Goal: Task Accomplishment & Management: Use online tool/utility

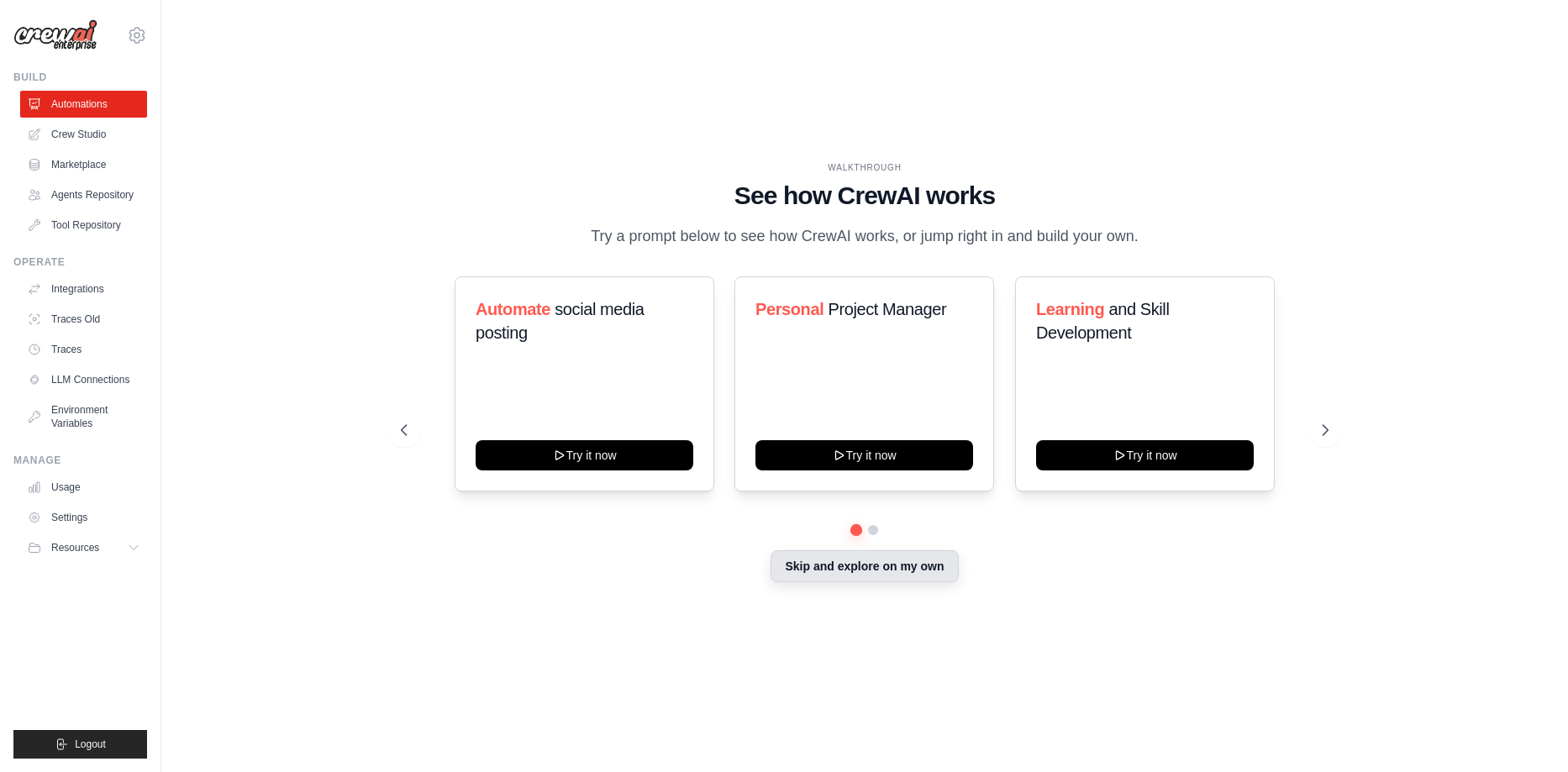
click at [830, 575] on button "Skip and explore on my own" at bounding box center [864, 566] width 187 height 31
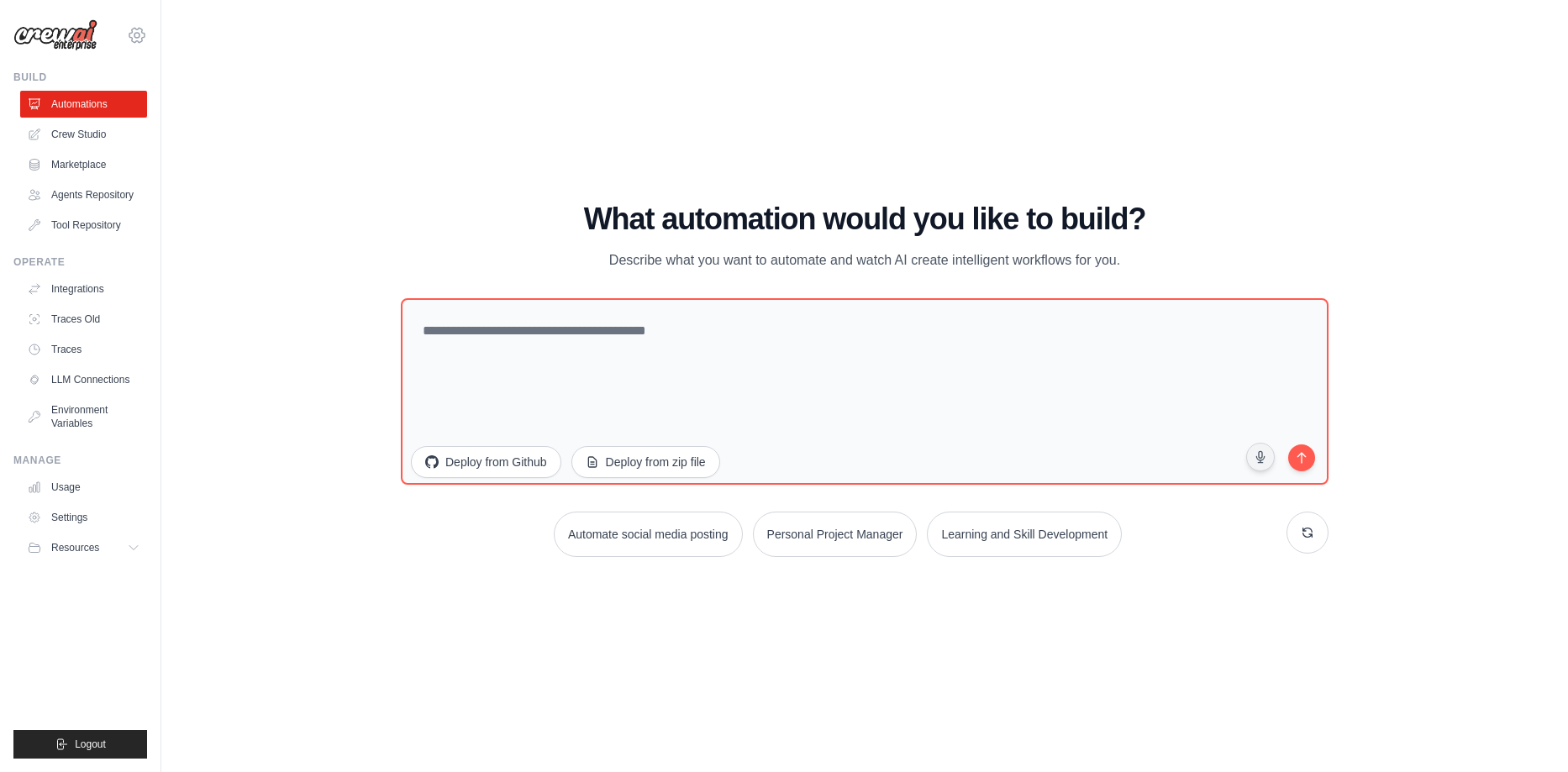
click at [138, 32] on icon at bounding box center [136, 34] width 5 height 5
click at [249, 242] on div "WALKTHROUGH See how CrewAI works Try a prompt below to see how CrewAI works, or…" at bounding box center [864, 385] width 1353 height 738
click at [67, 486] on link "Usage" at bounding box center [85, 487] width 127 height 27
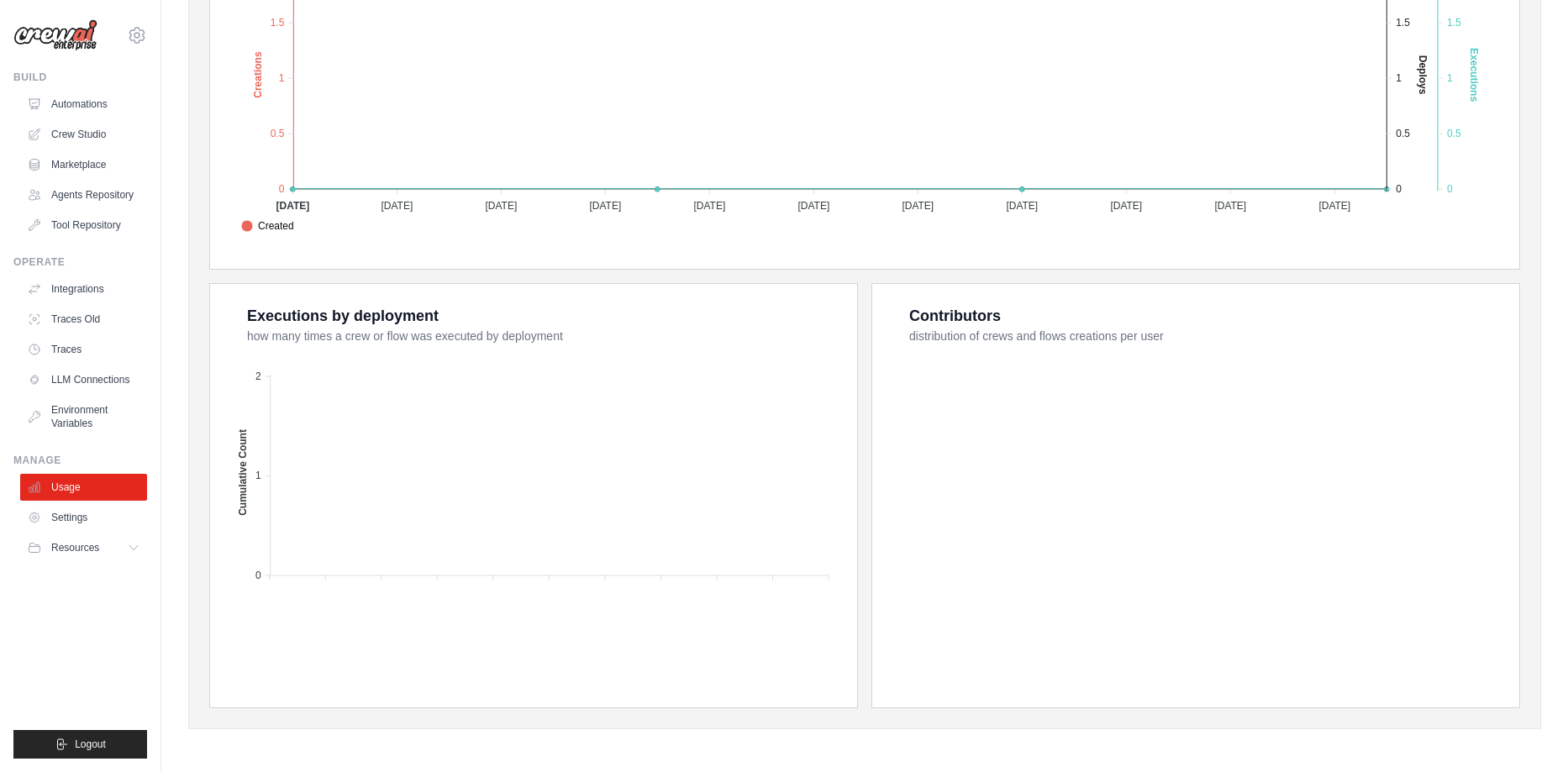
scroll to position [446, 0]
click at [77, 102] on link "Automations" at bounding box center [85, 104] width 127 height 27
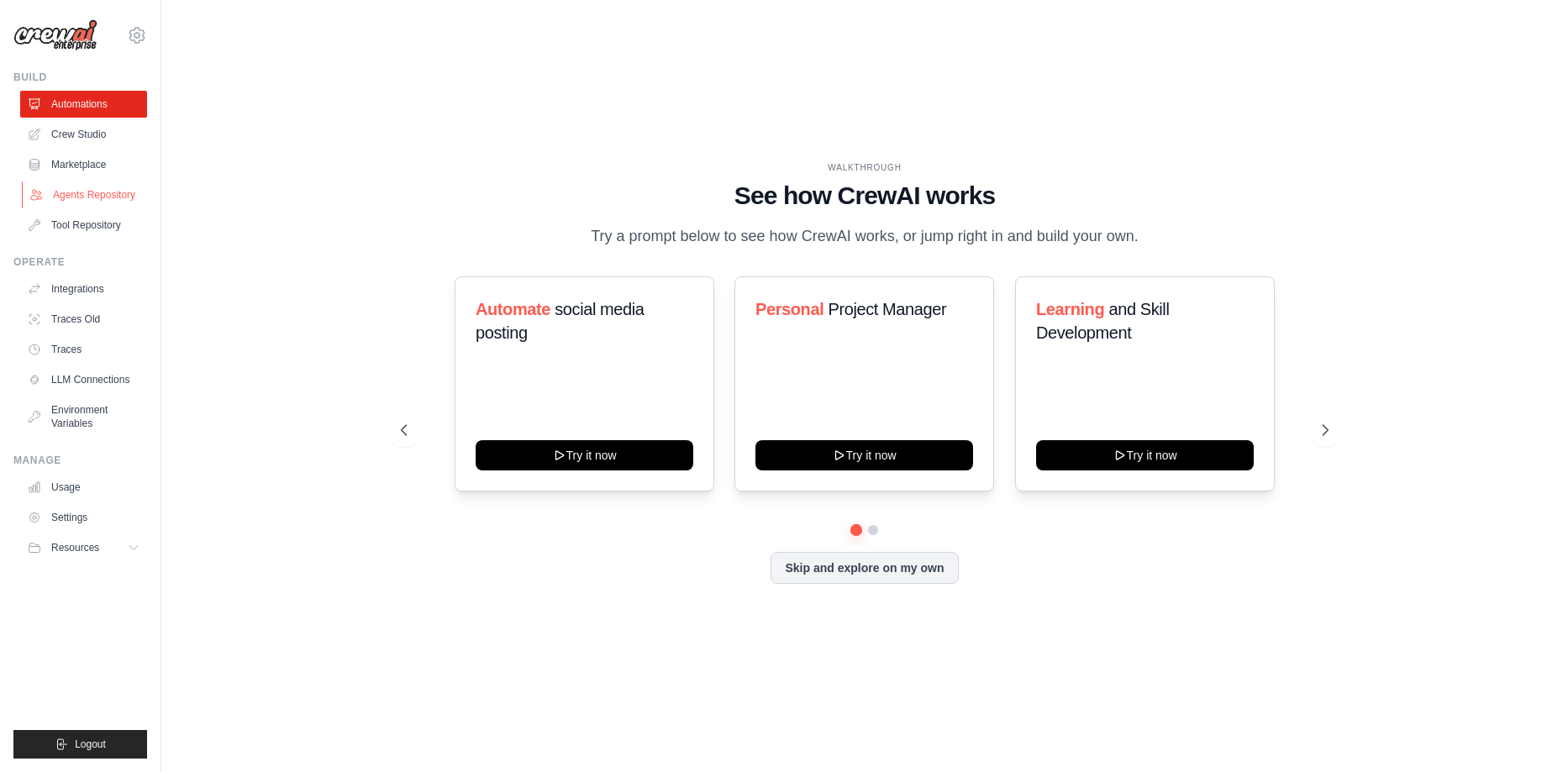
click at [72, 192] on link "Agents Repository" at bounding box center [85, 194] width 127 height 27
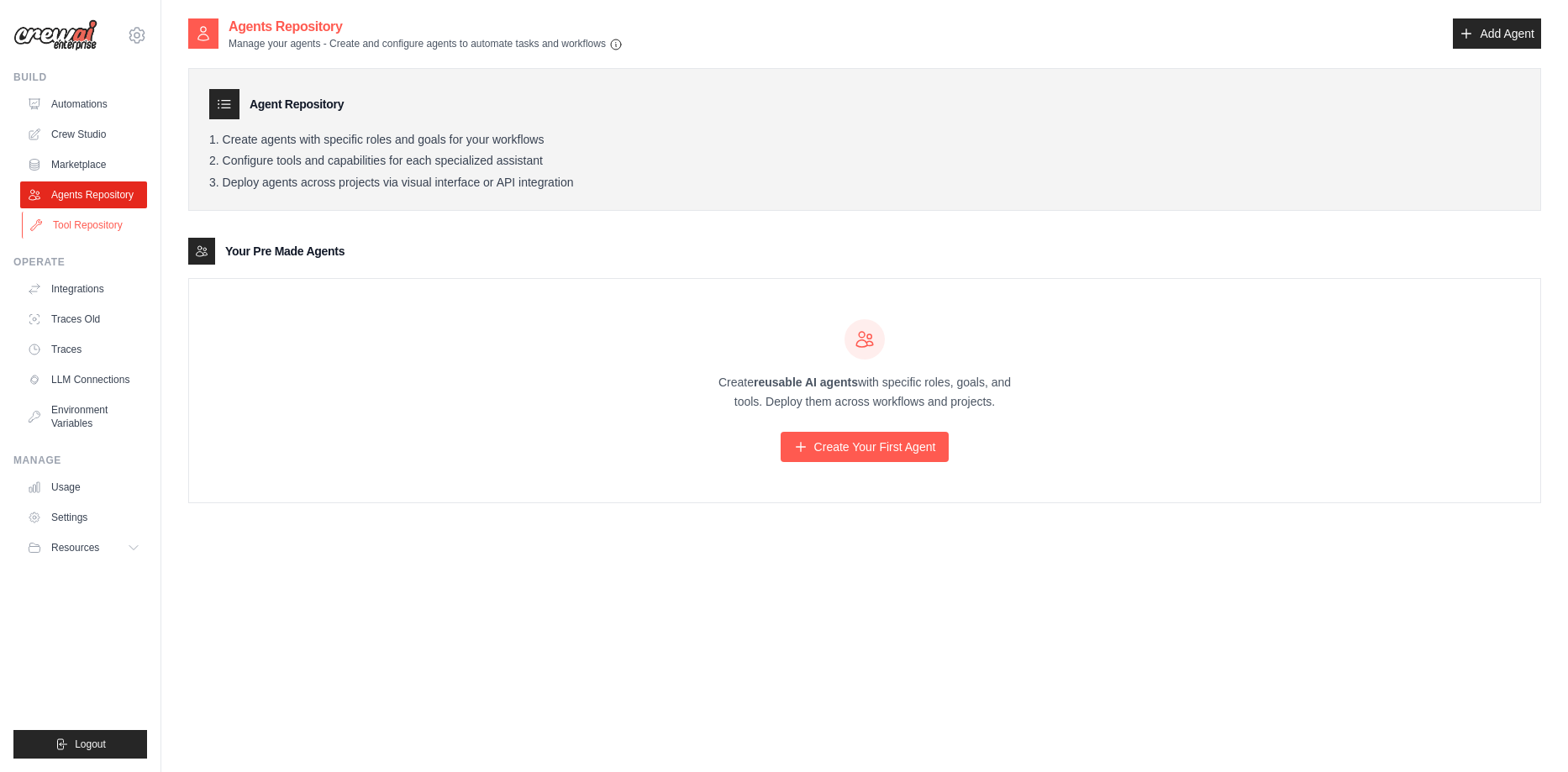
click at [79, 227] on link "Tool Repository" at bounding box center [85, 225] width 127 height 27
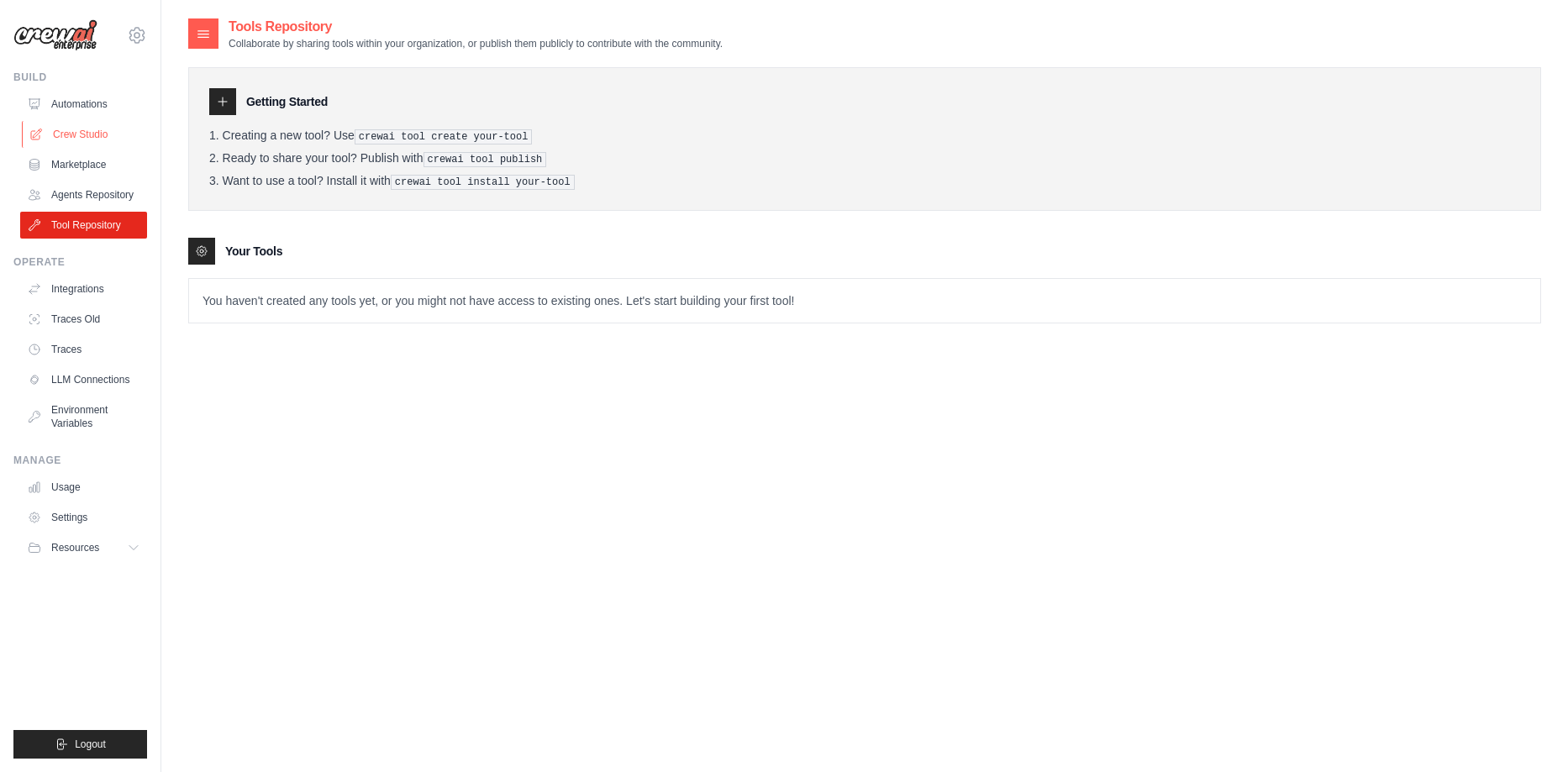
click at [77, 137] on link "Crew Studio" at bounding box center [85, 134] width 127 height 27
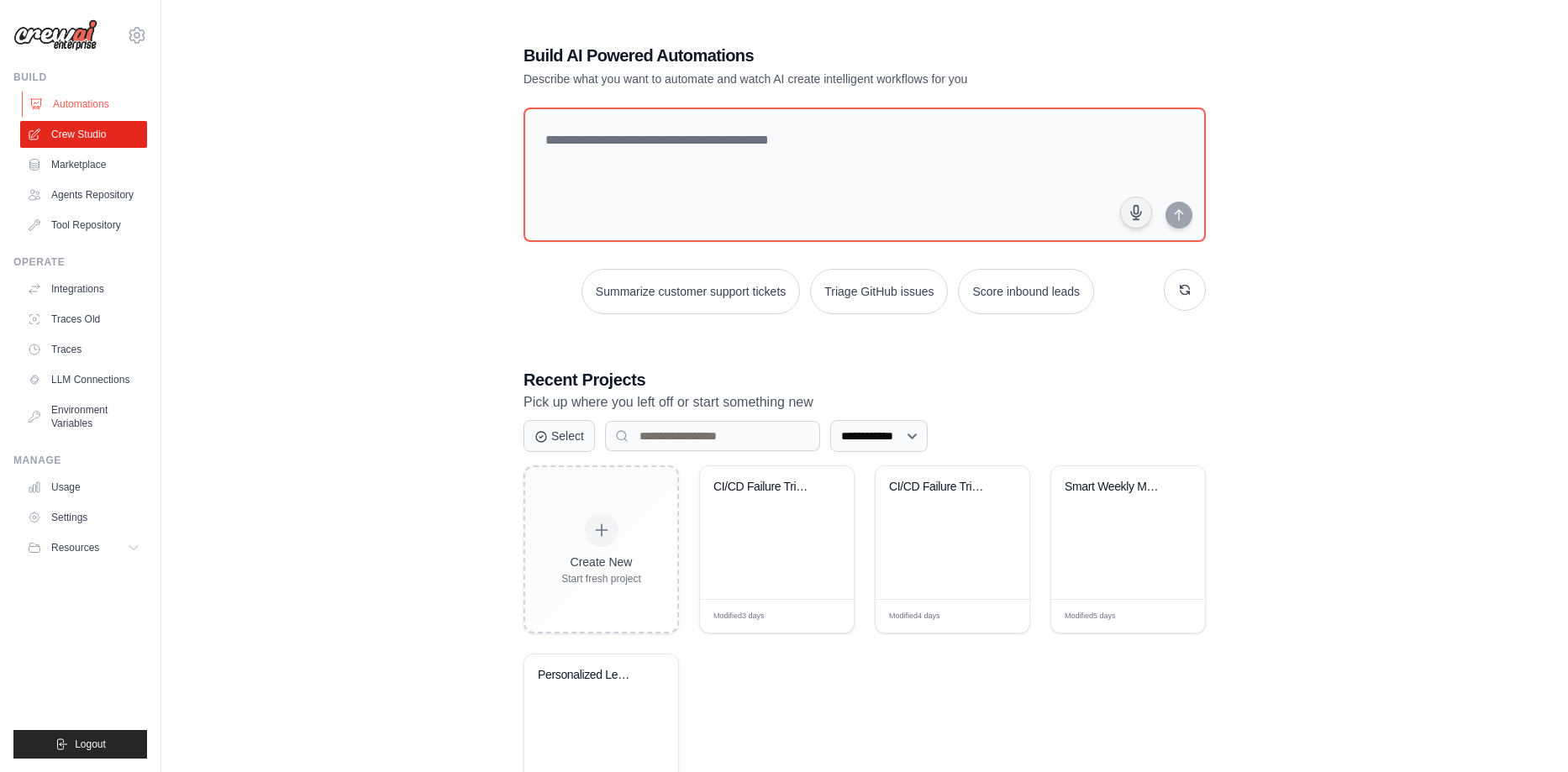
click at [78, 104] on link "Automations" at bounding box center [85, 104] width 127 height 27
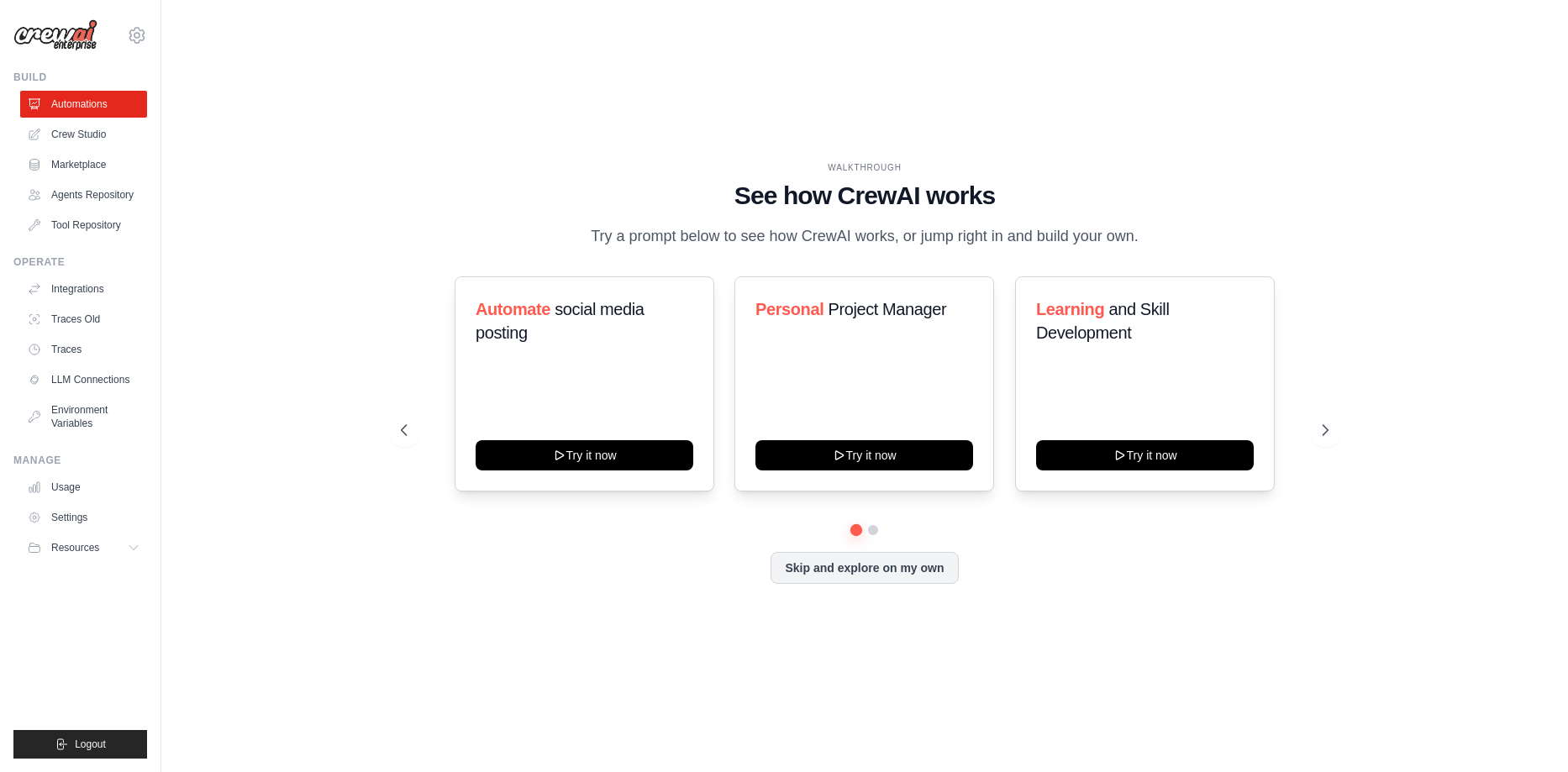
click at [78, 104] on link "Automations" at bounding box center [83, 104] width 127 height 27
drag, startPoint x: 78, startPoint y: 149, endPoint x: 78, endPoint y: 168, distance: 19.0
click at [78, 168] on link "Marketplace" at bounding box center [85, 164] width 127 height 27
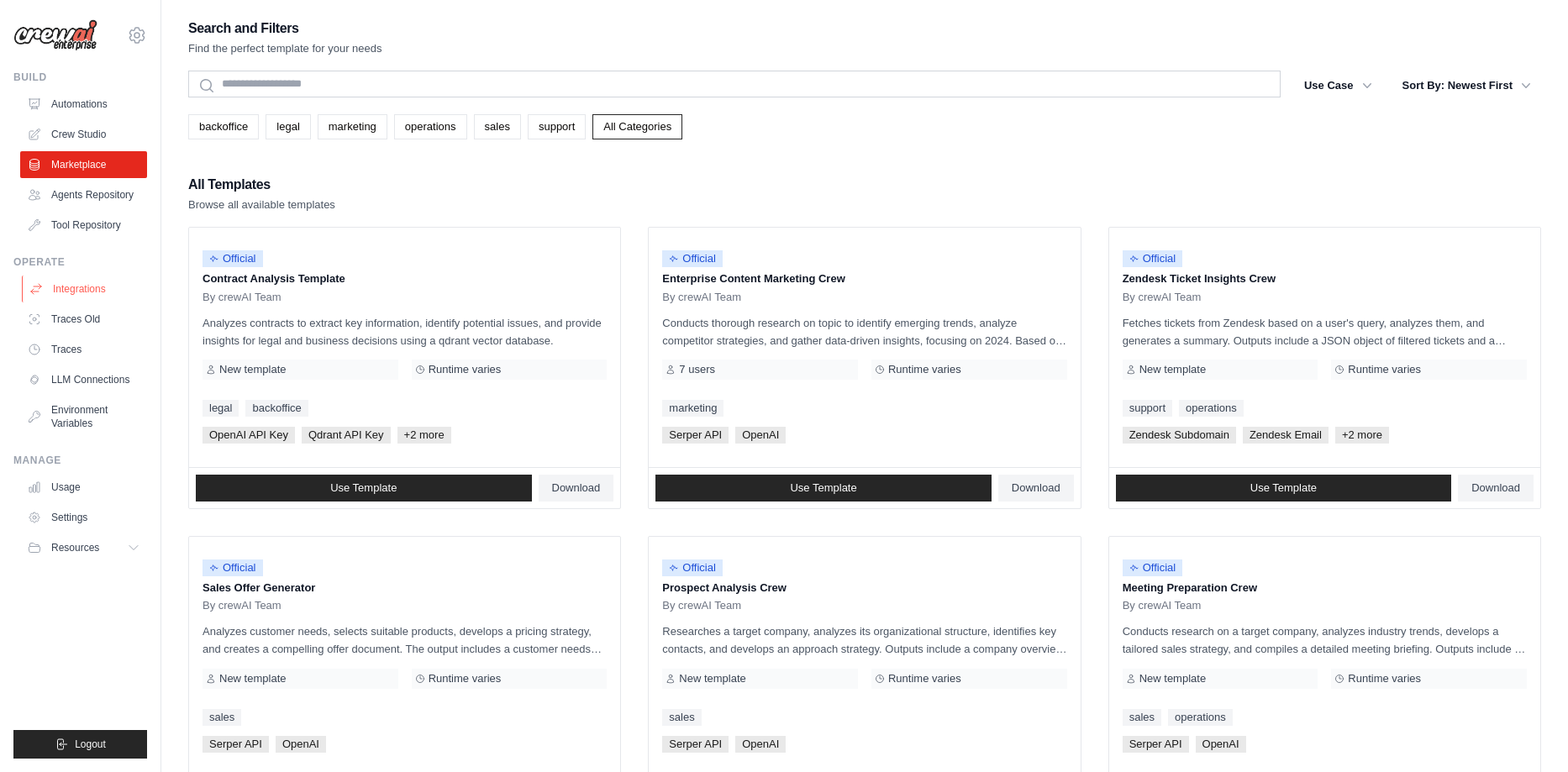
click at [69, 293] on link "Integrations" at bounding box center [85, 289] width 127 height 27
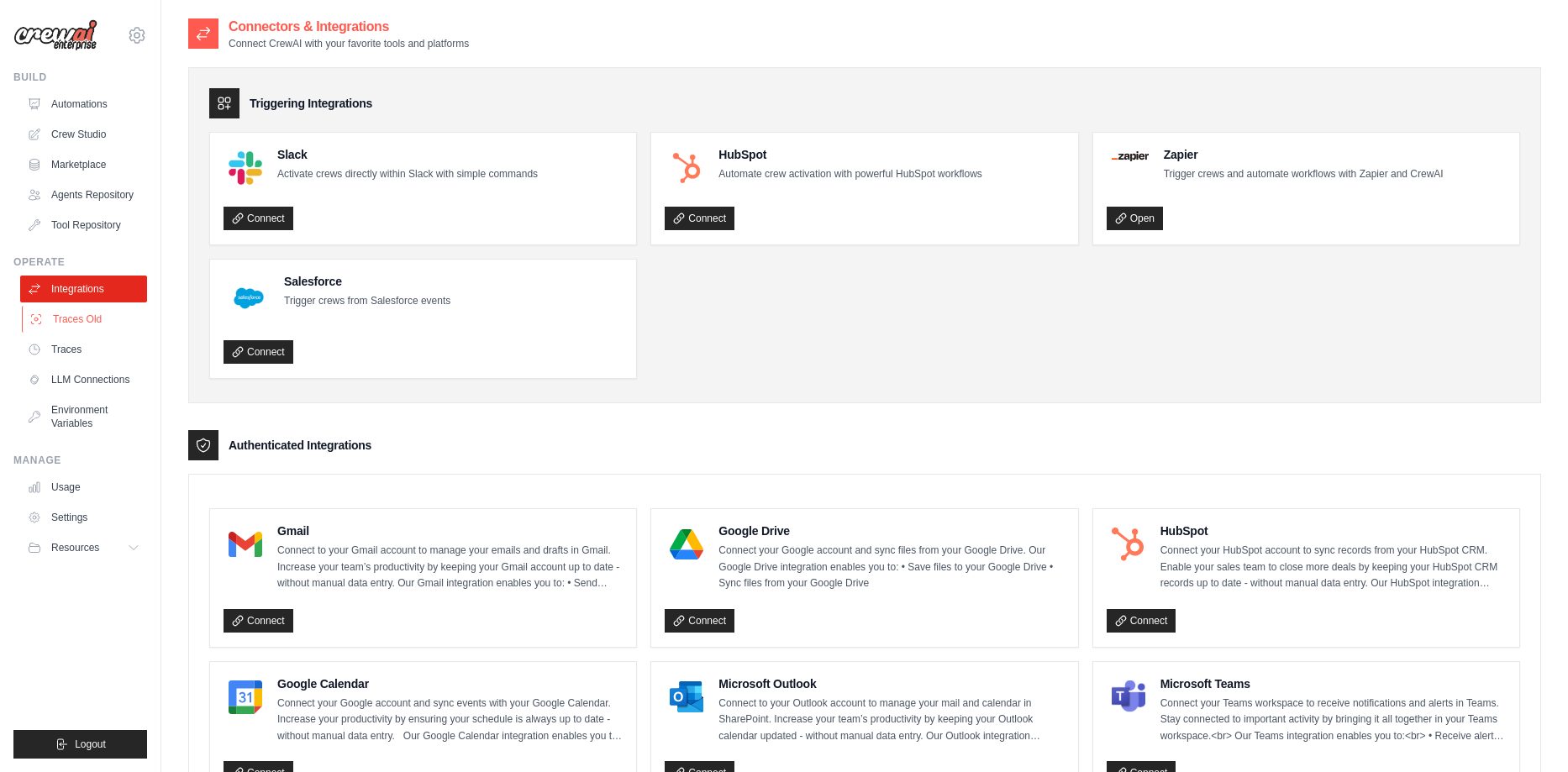
click at [76, 321] on link "Traces Old" at bounding box center [85, 318] width 127 height 27
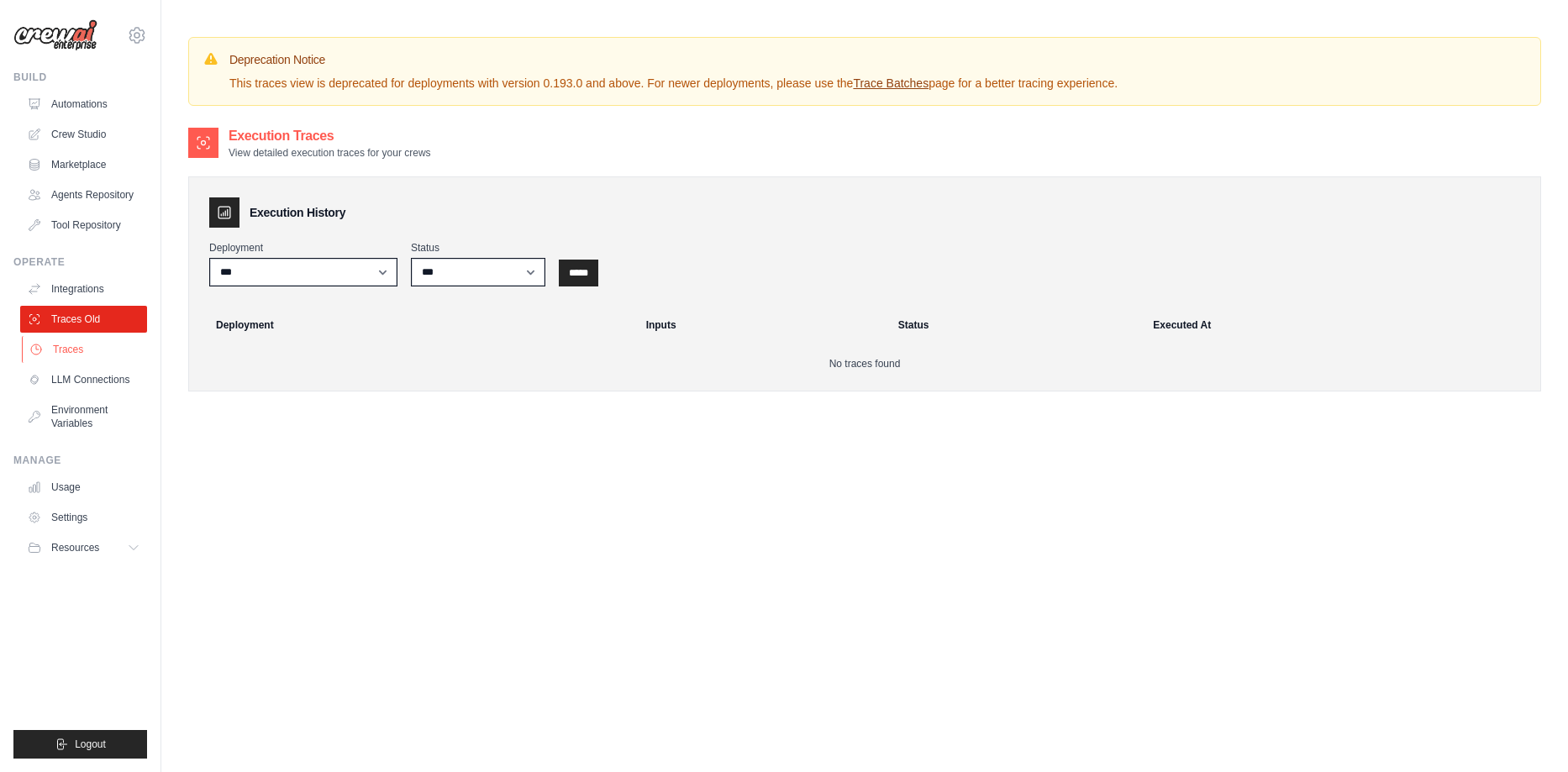
click at [66, 349] on link "Traces" at bounding box center [85, 349] width 127 height 27
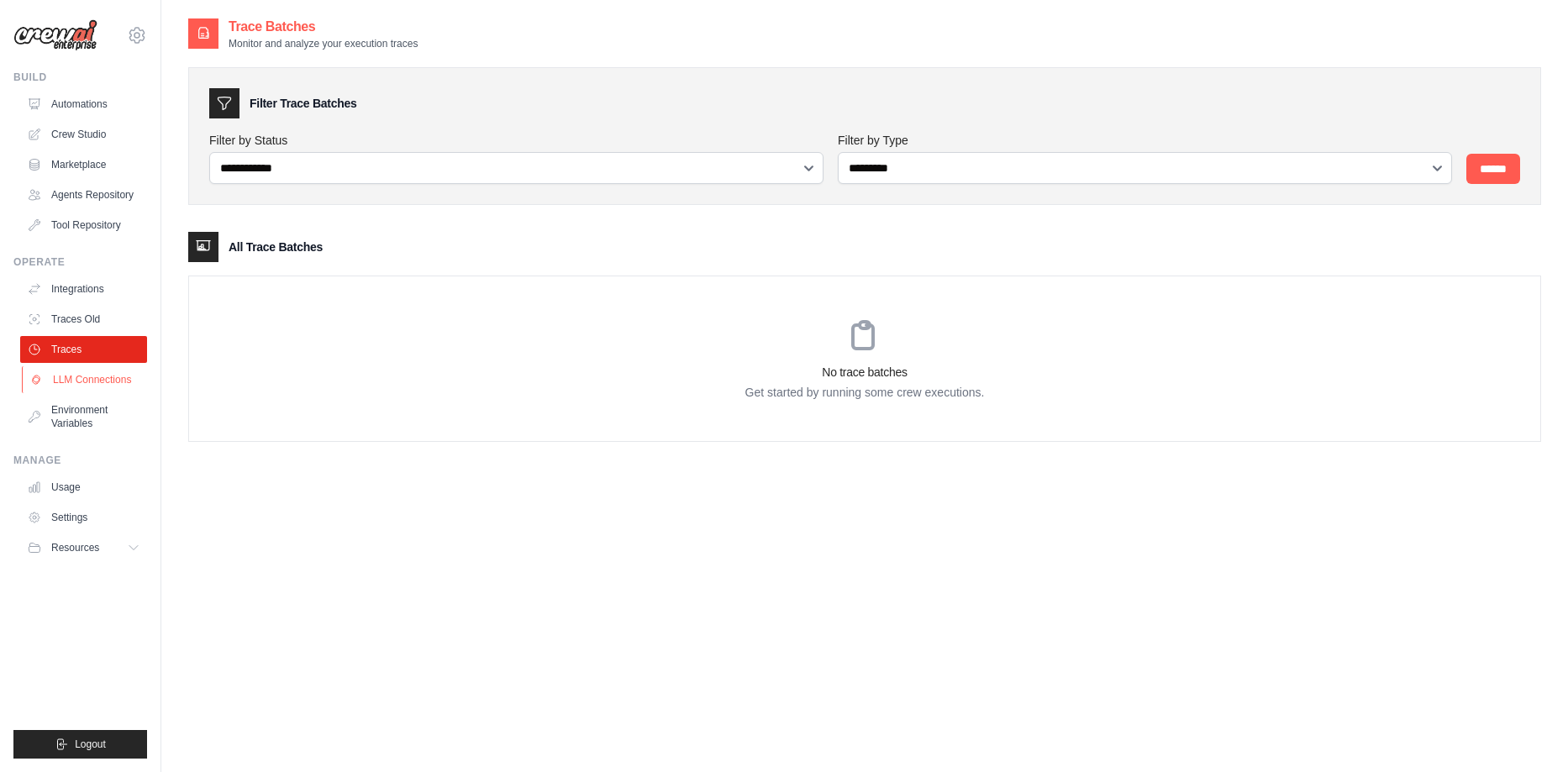
click at [75, 370] on link "LLM Connections" at bounding box center [85, 380] width 127 height 27
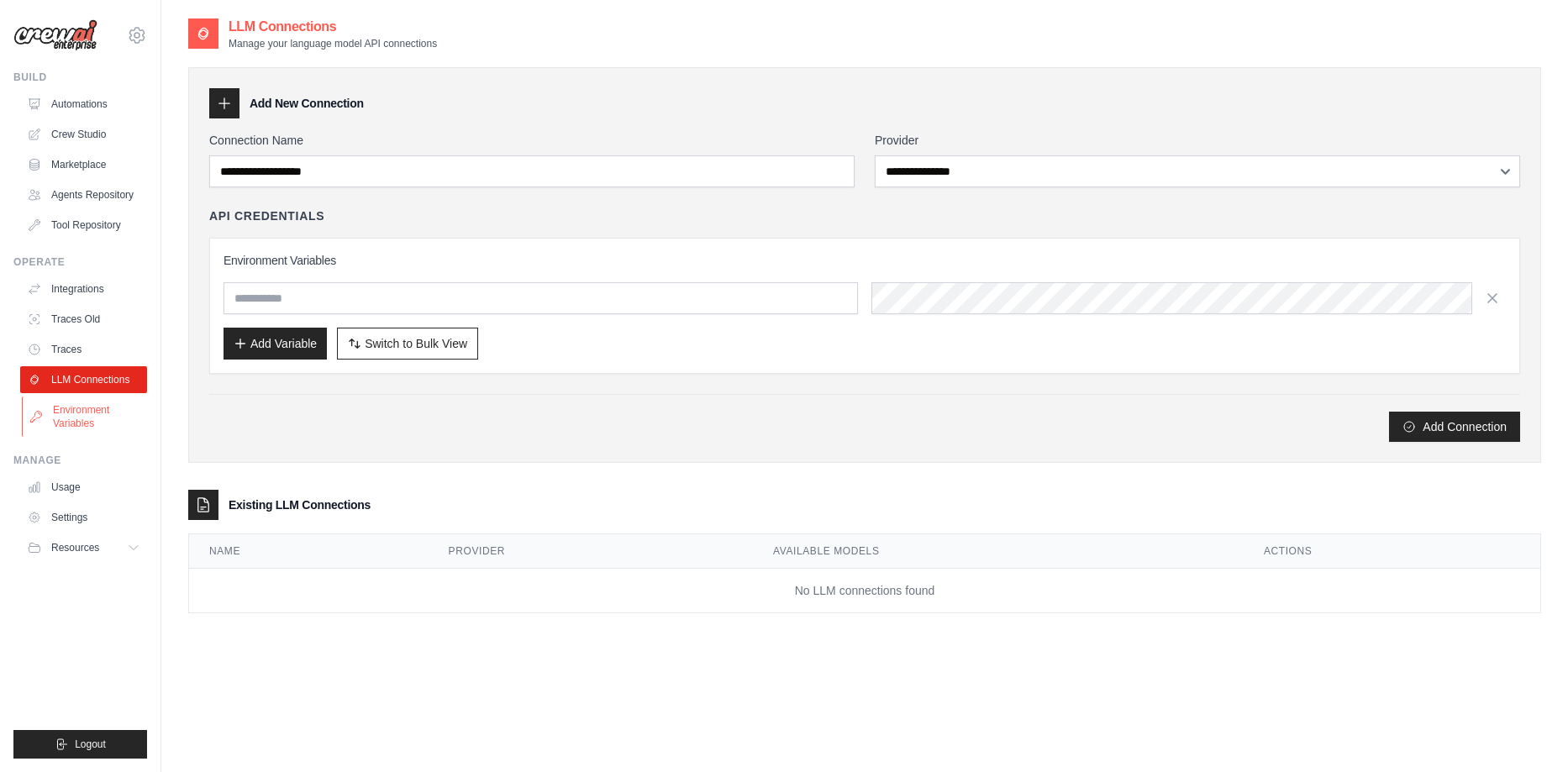
click at [77, 416] on link "Environment Variables" at bounding box center [85, 417] width 127 height 41
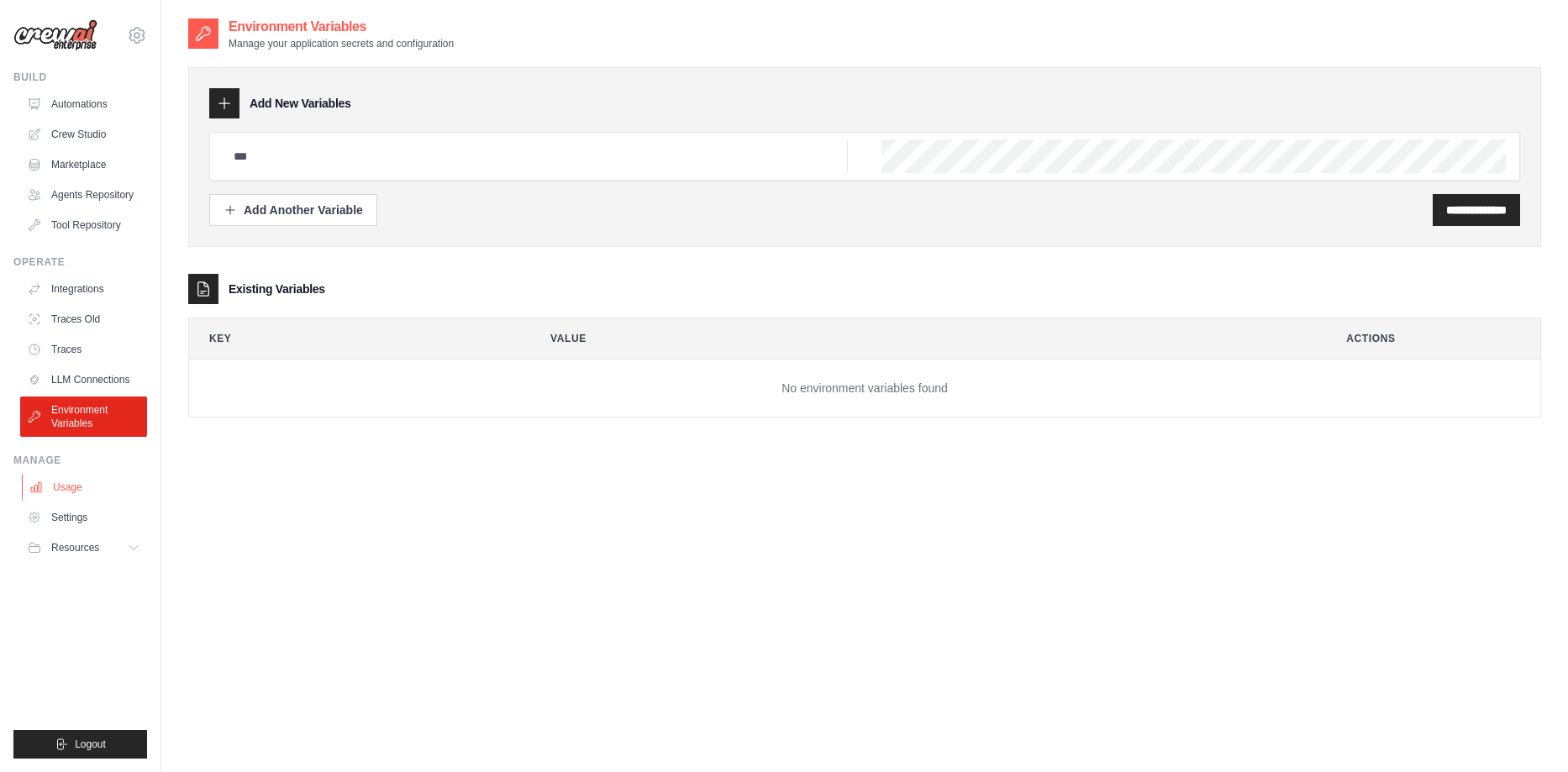
click at [68, 484] on link "Usage" at bounding box center [85, 487] width 127 height 27
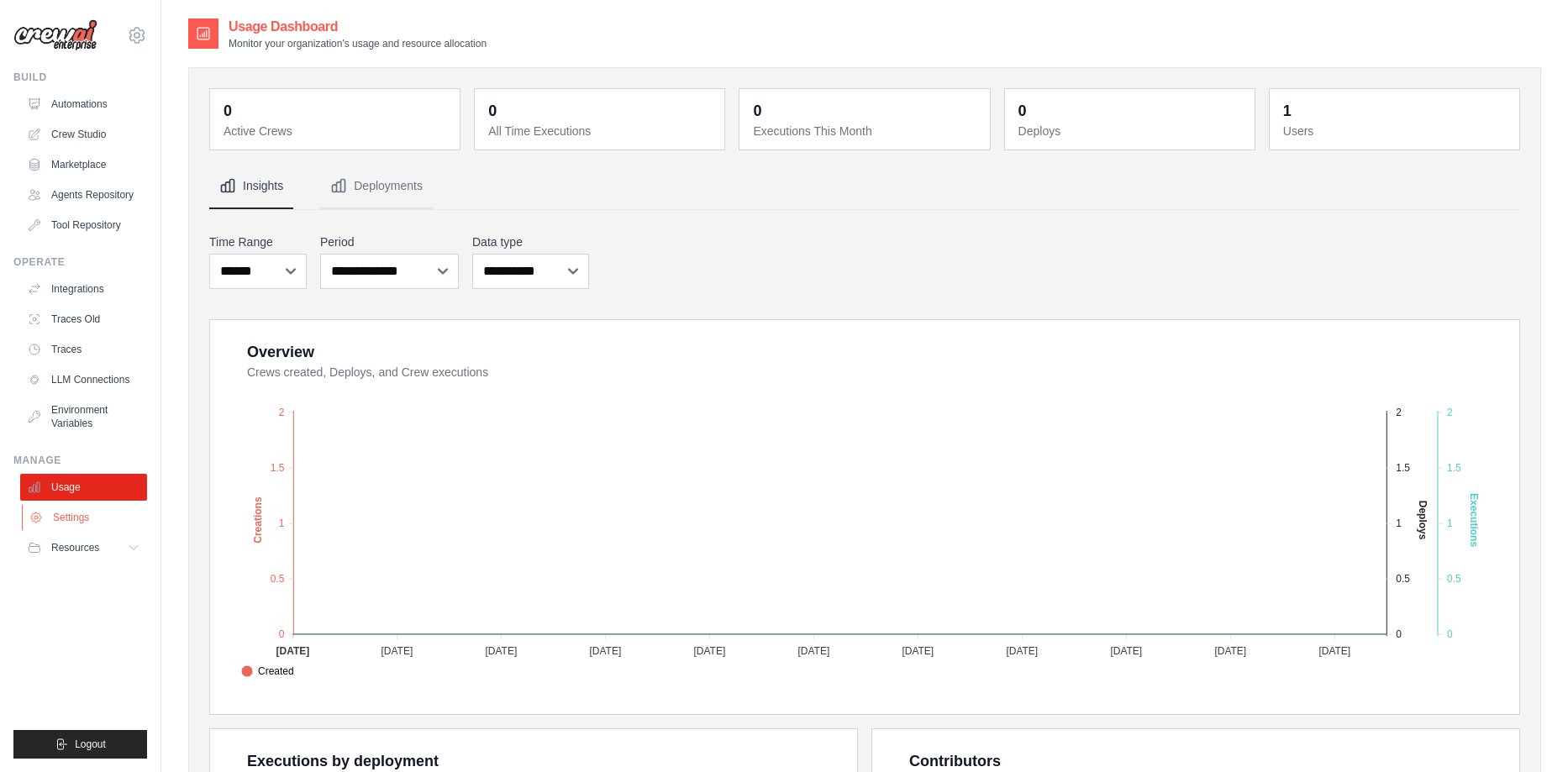
click at [68, 510] on link "Settings" at bounding box center [85, 517] width 127 height 27
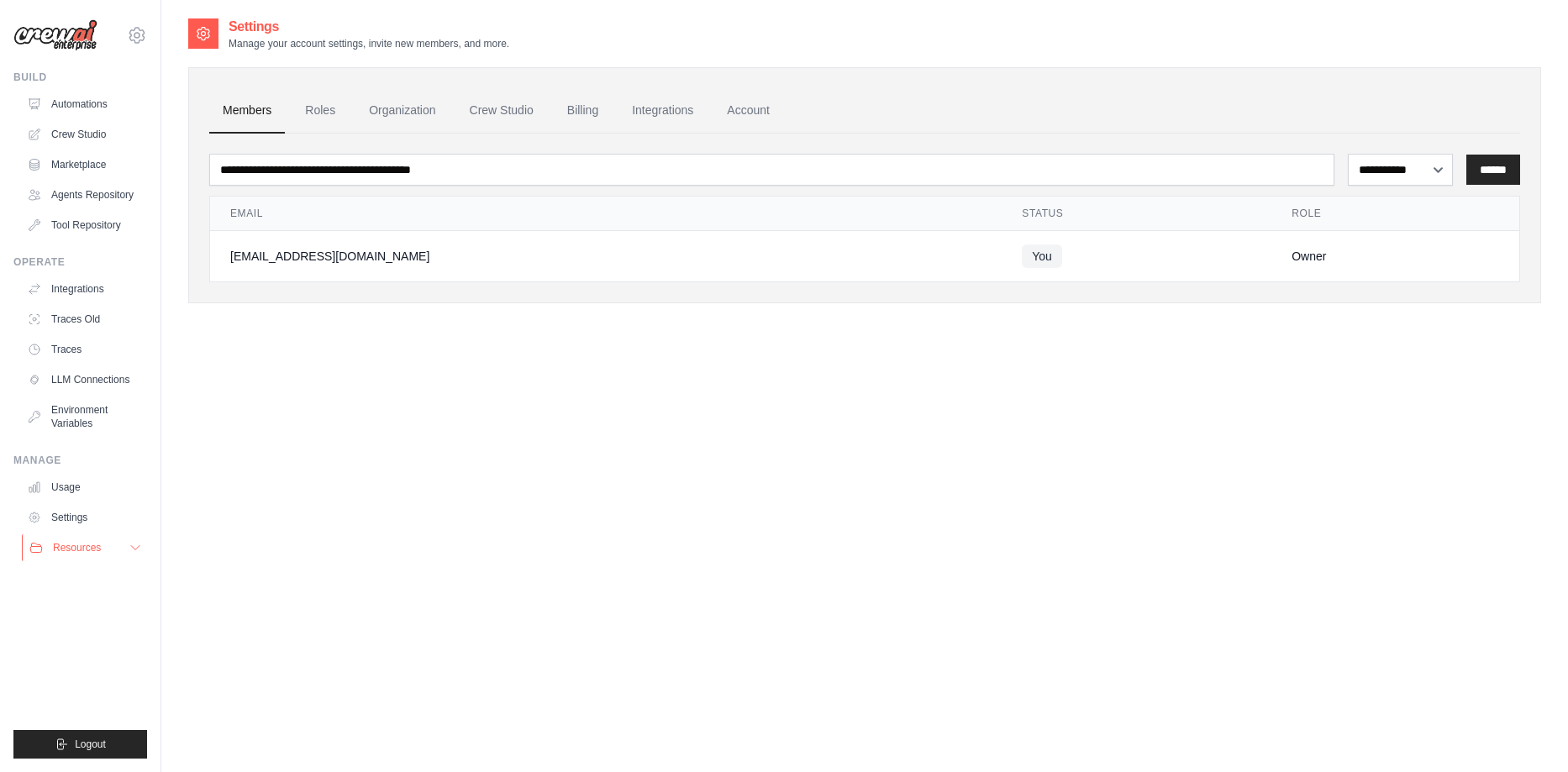
click at [137, 546] on icon at bounding box center [135, 547] width 14 height 14
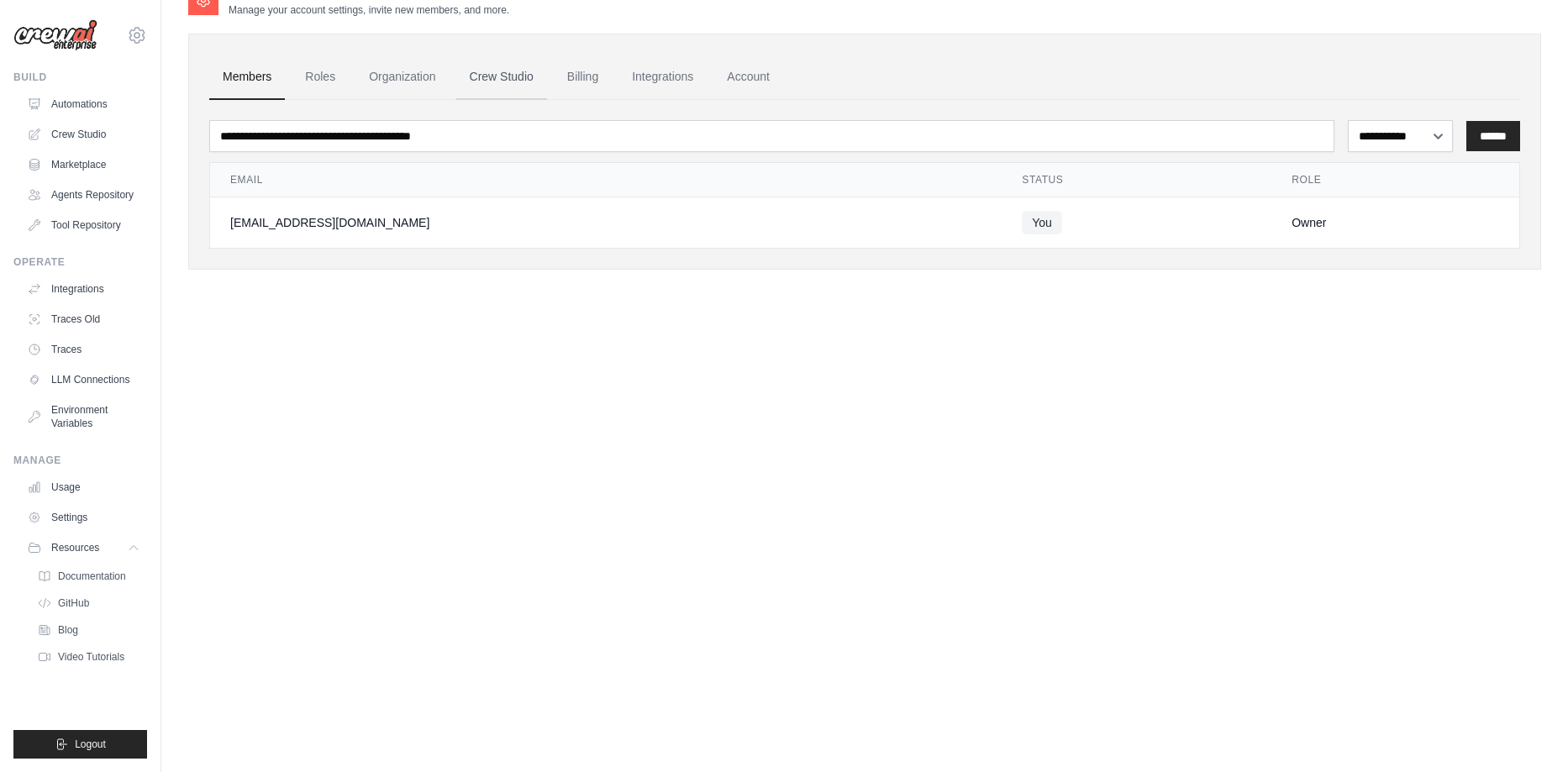
click at [513, 72] on link "Crew Studio" at bounding box center [502, 77] width 91 height 45
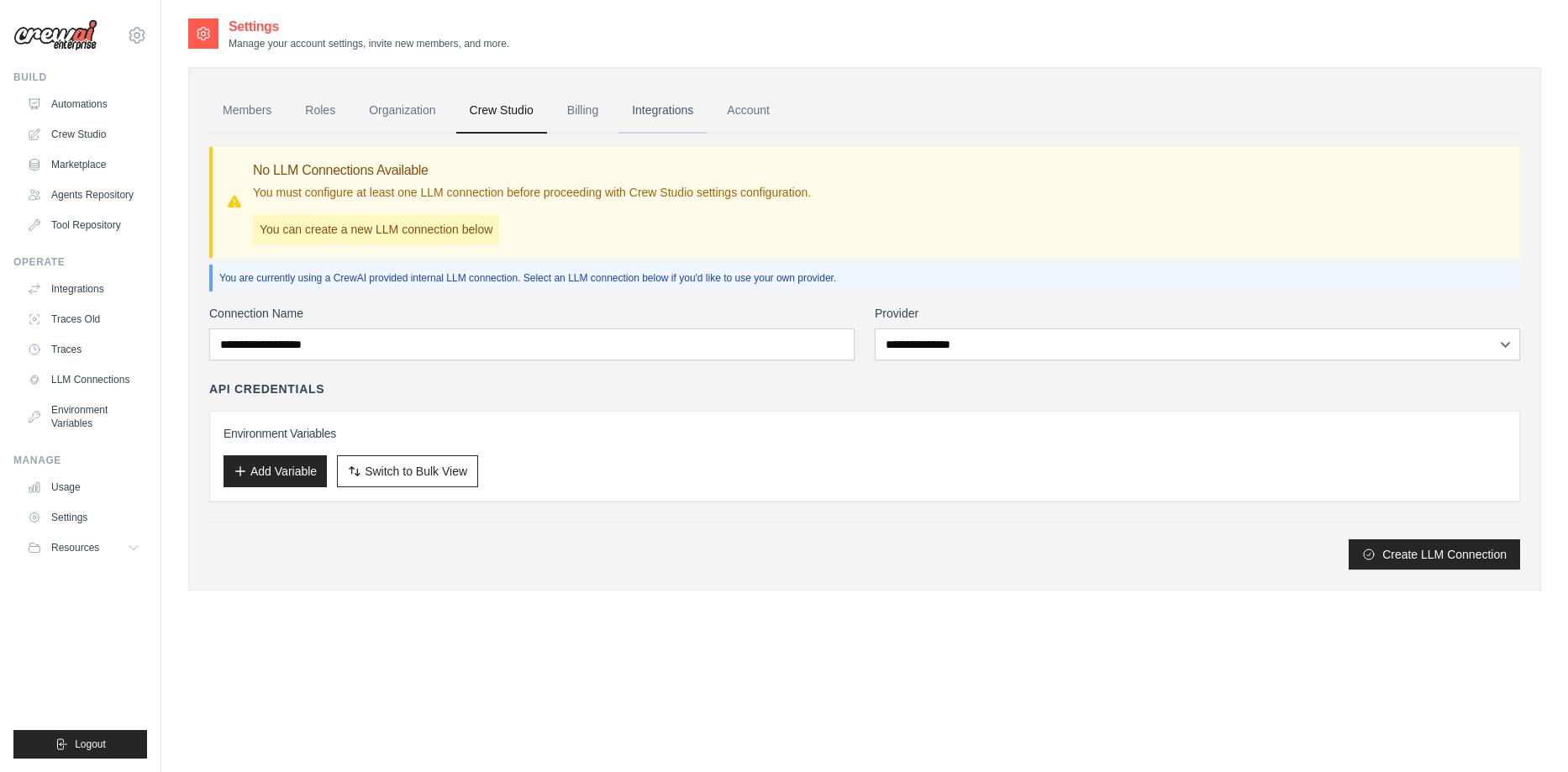
click at [684, 106] on link "Integrations" at bounding box center [662, 110] width 88 height 45
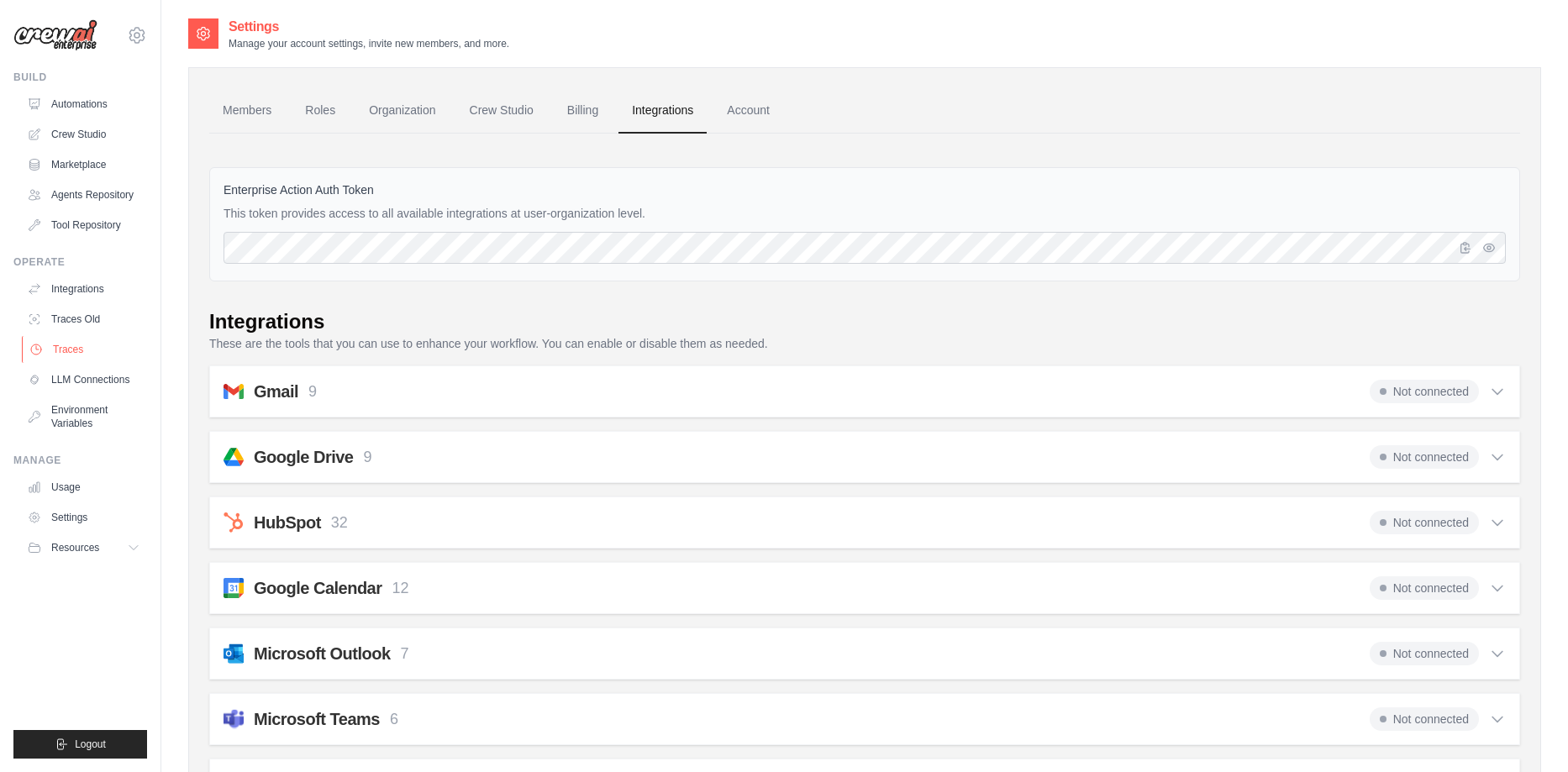
click at [68, 351] on link "Traces" at bounding box center [85, 349] width 127 height 27
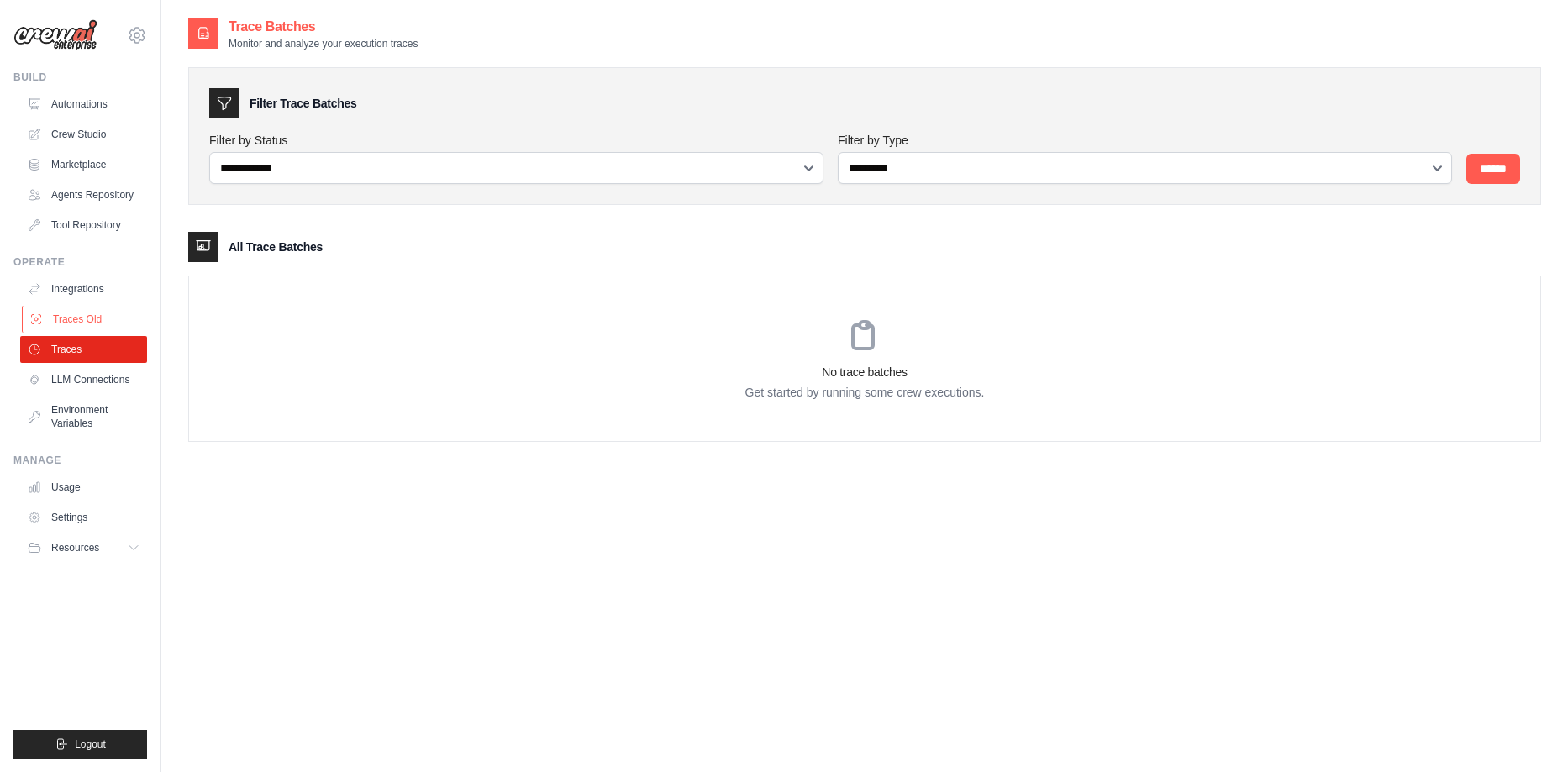
click at [77, 313] on link "Traces Old" at bounding box center [85, 318] width 127 height 27
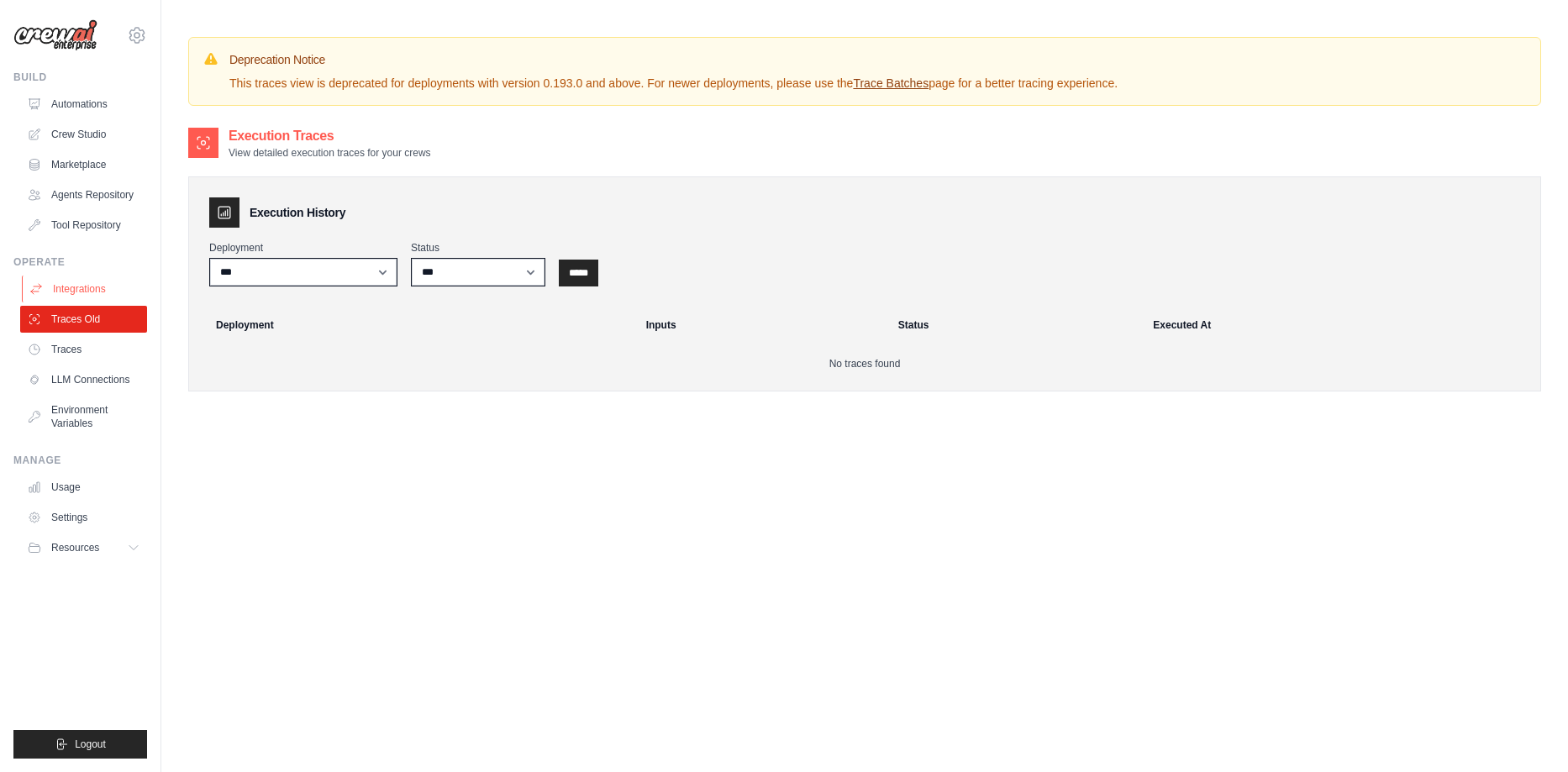
click at [69, 295] on link "Integrations" at bounding box center [85, 289] width 127 height 27
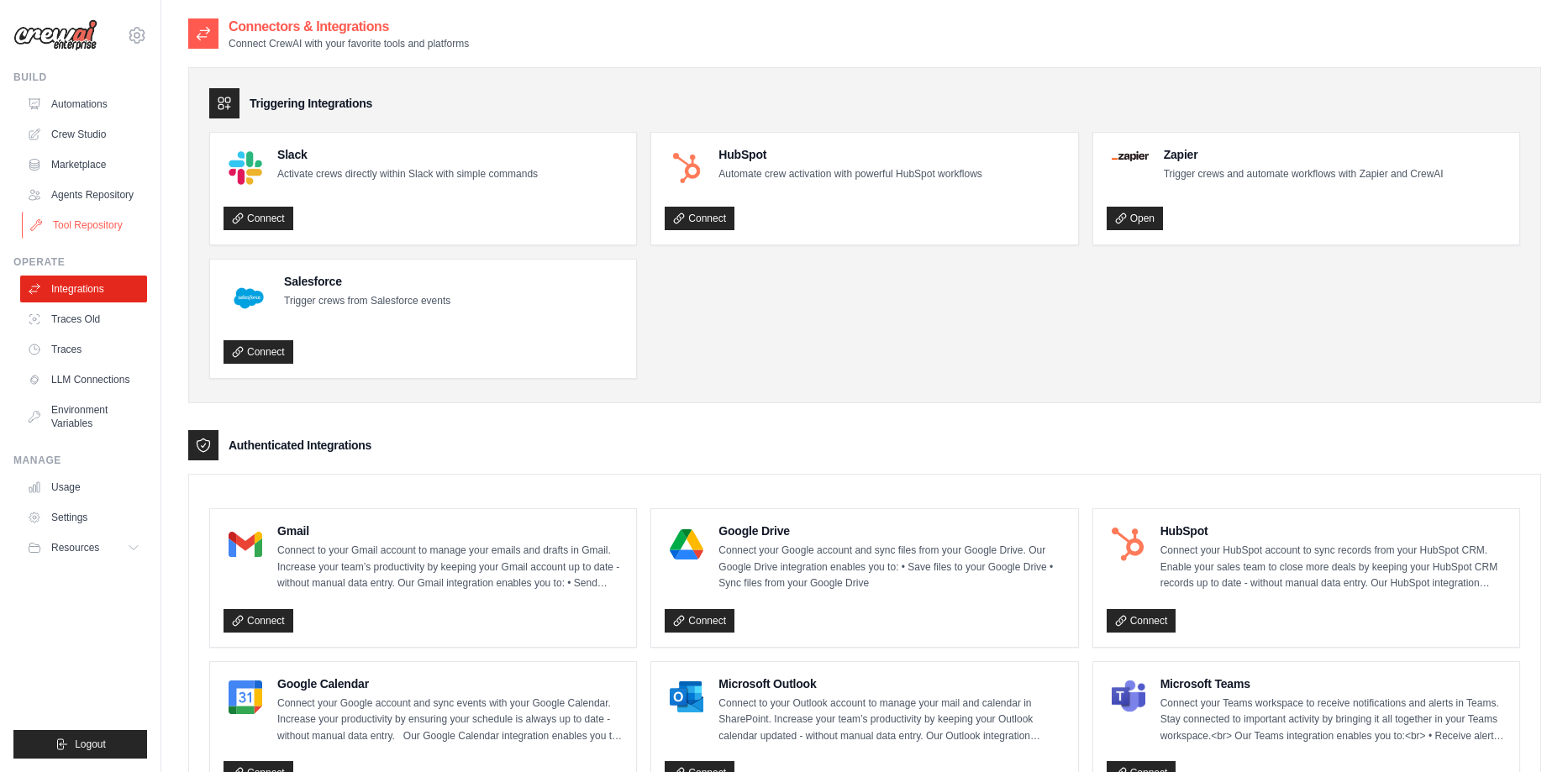
click at [74, 224] on link "Tool Repository" at bounding box center [85, 225] width 127 height 27
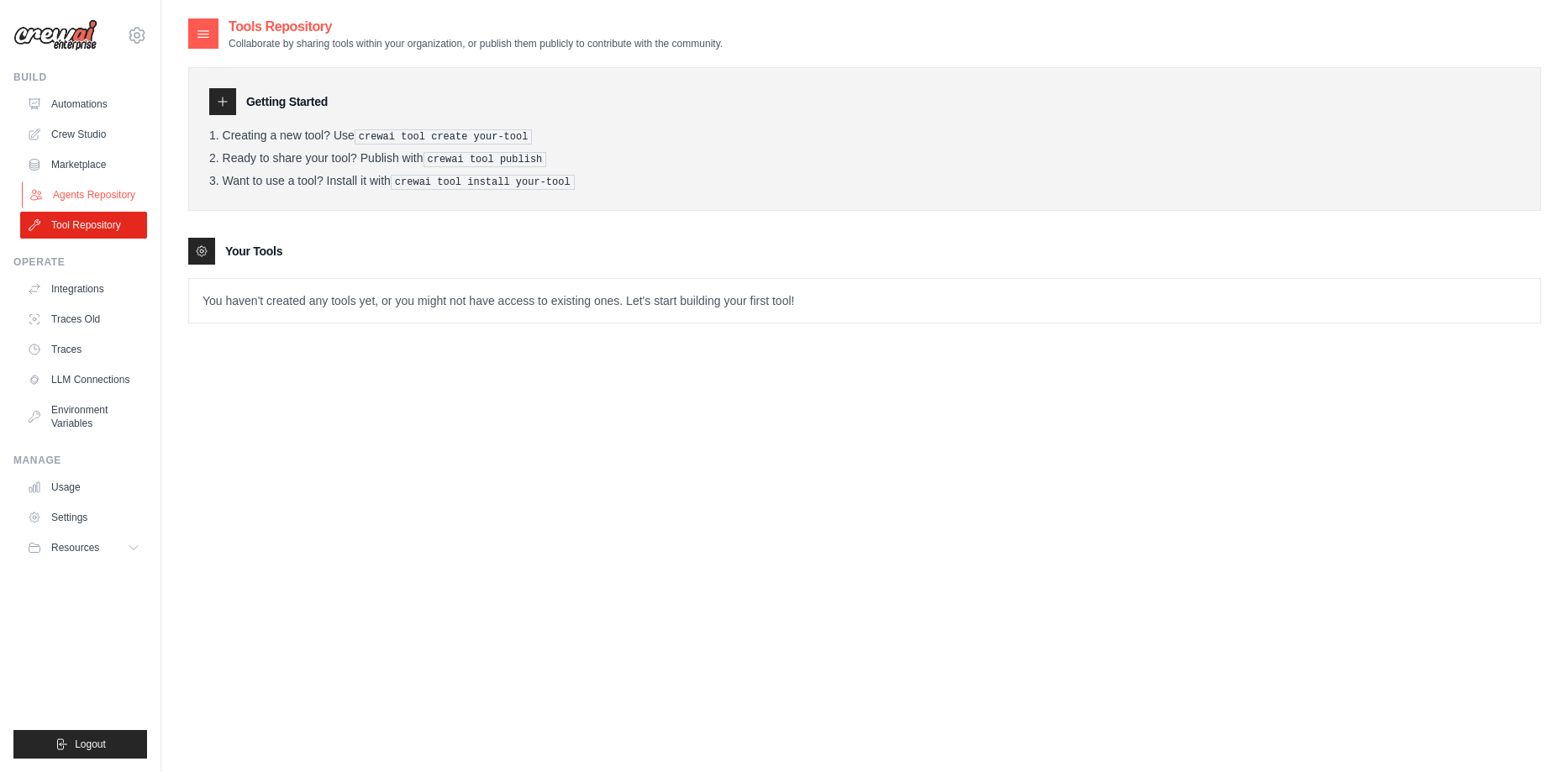
click at [76, 191] on link "Agents Repository" at bounding box center [85, 194] width 127 height 27
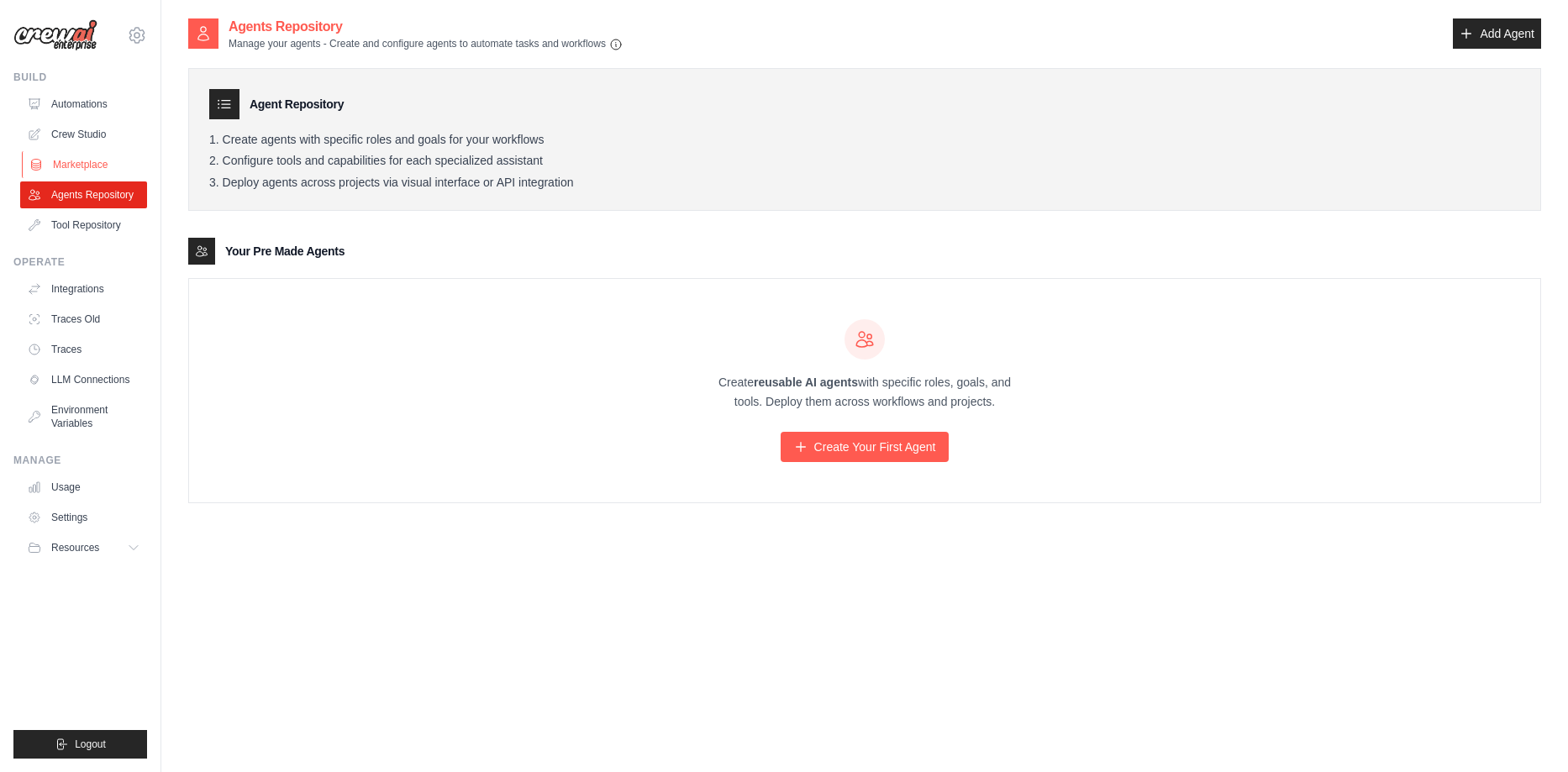
click at [77, 159] on link "Marketplace" at bounding box center [85, 164] width 127 height 27
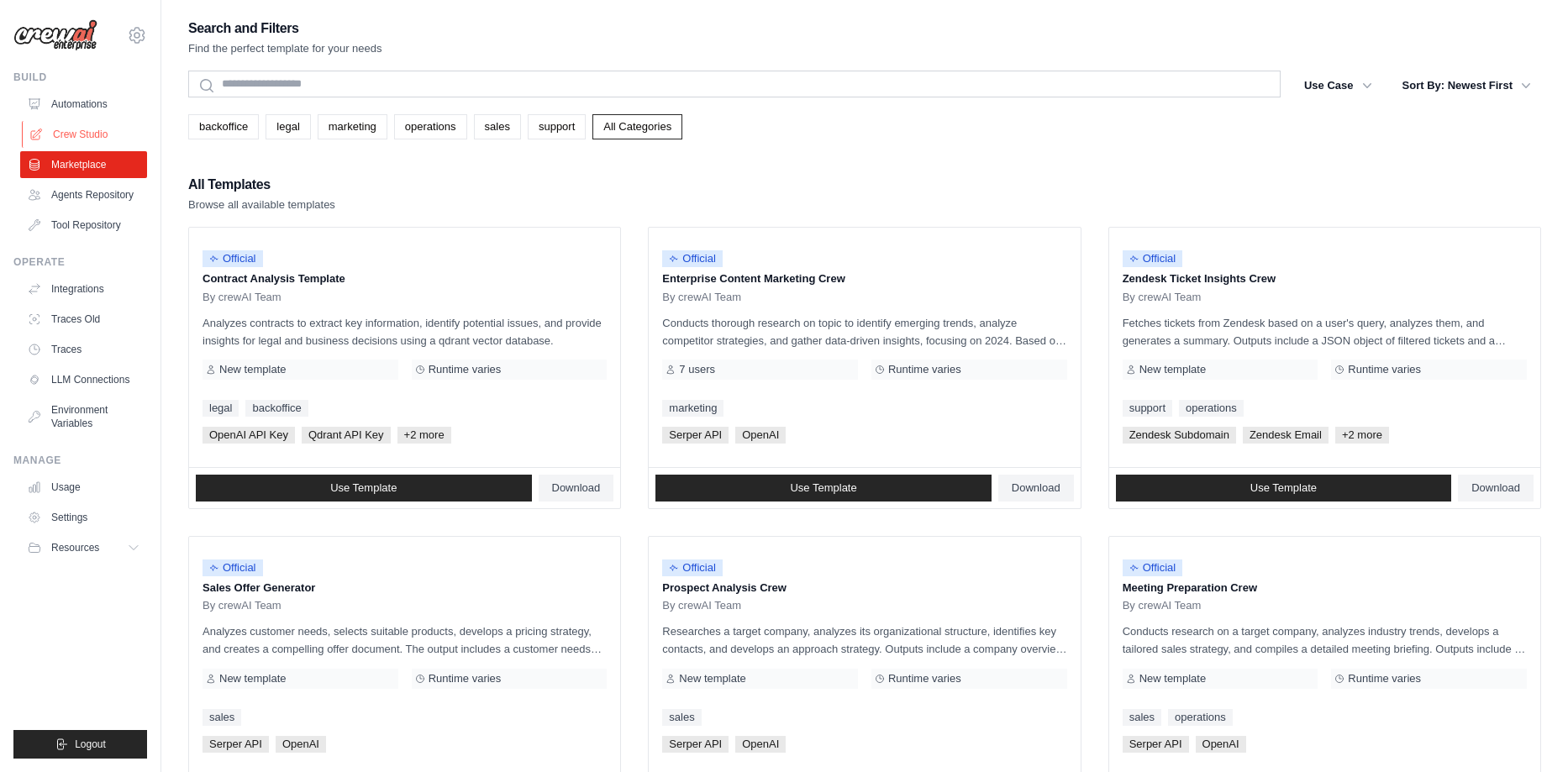
click at [73, 130] on link "Crew Studio" at bounding box center [85, 134] width 127 height 27
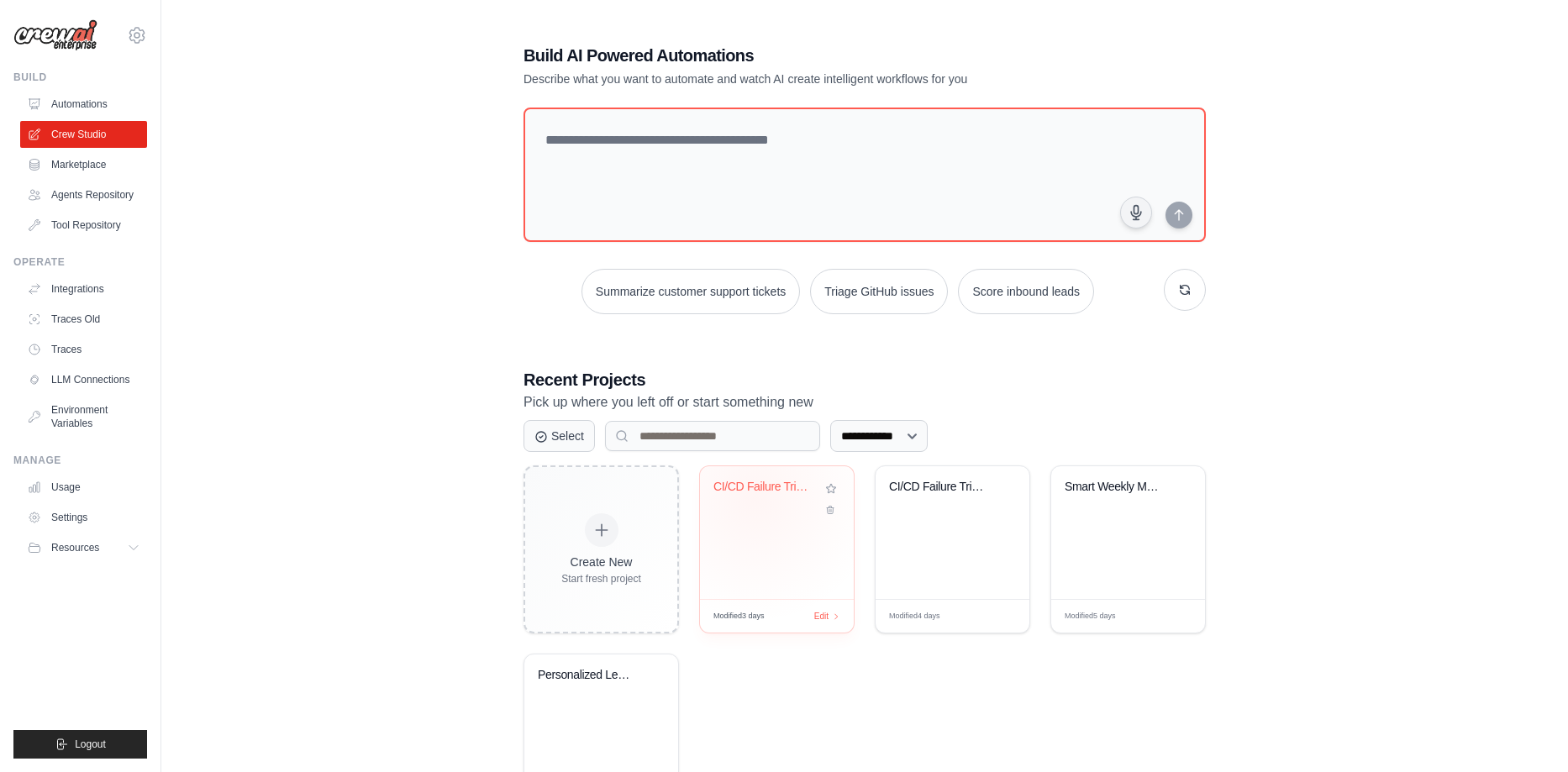
click at [755, 496] on div "CI/CD Failure Triage and Remediatio..." at bounding box center [764, 491] width 102 height 22
click at [746, 485] on div "CI/CD Failure Triage and Remediatio..." at bounding box center [764, 487] width 102 height 15
click at [824, 610] on span "Edit" at bounding box center [820, 616] width 16 height 14
click at [402, 373] on div "**********" at bounding box center [864, 432] width 1353 height 831
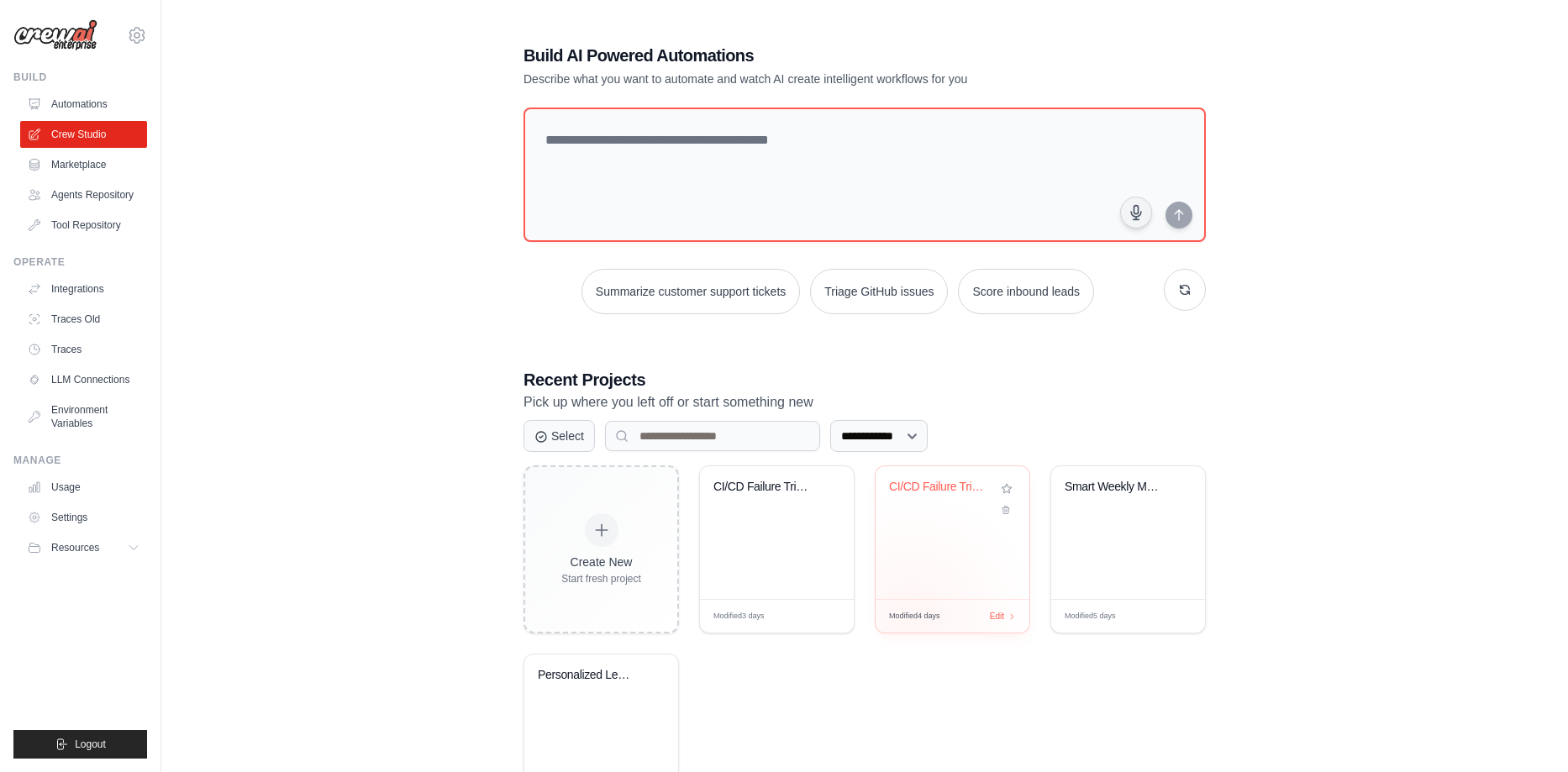
click at [913, 615] on span "Modified 4 days" at bounding box center [914, 616] width 51 height 12
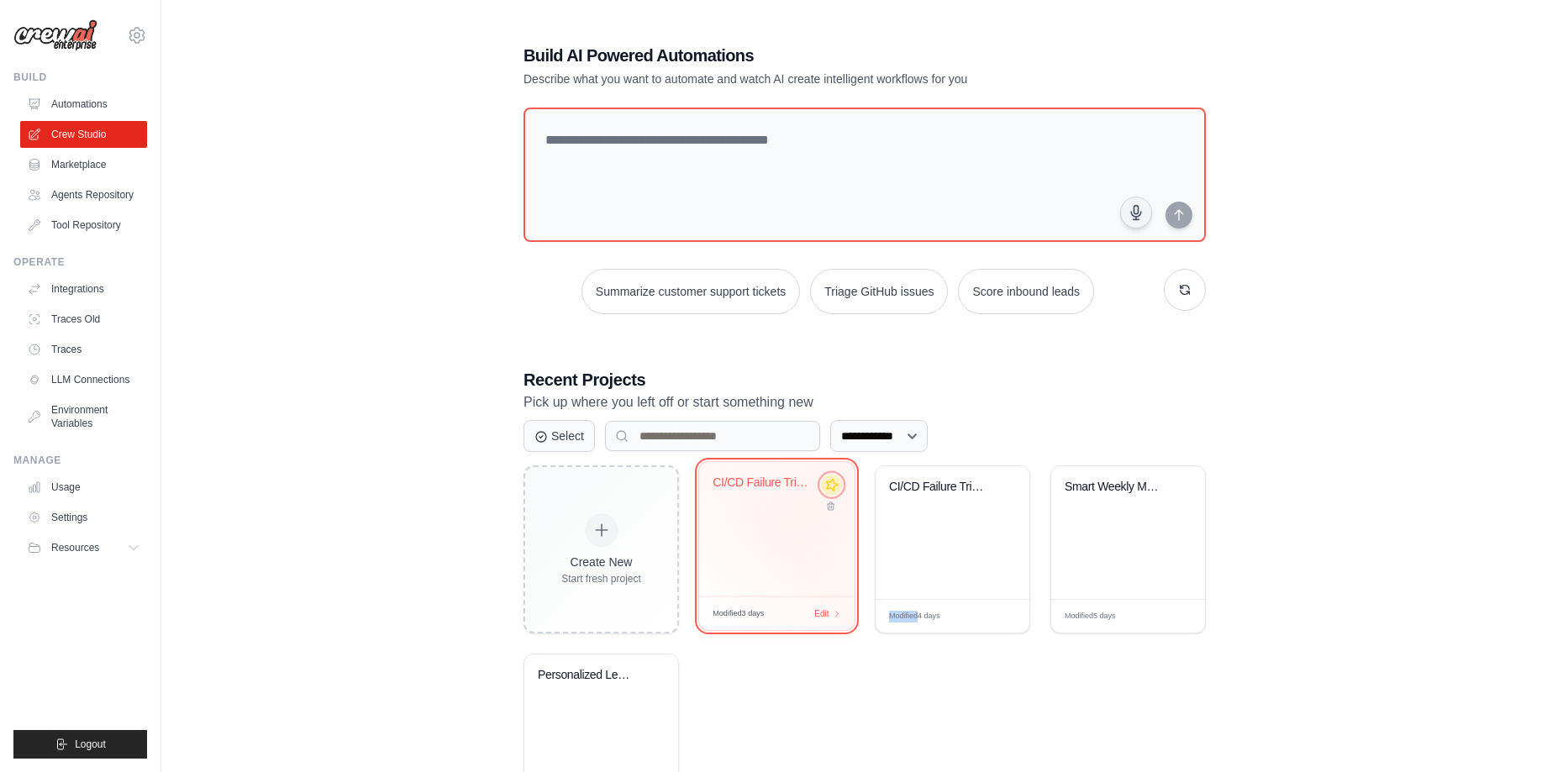
click at [837, 483] on button at bounding box center [831, 485] width 20 height 20
click at [727, 537] on div "CI/CD Failure Triage and Remediatio..." at bounding box center [777, 532] width 154 height 132
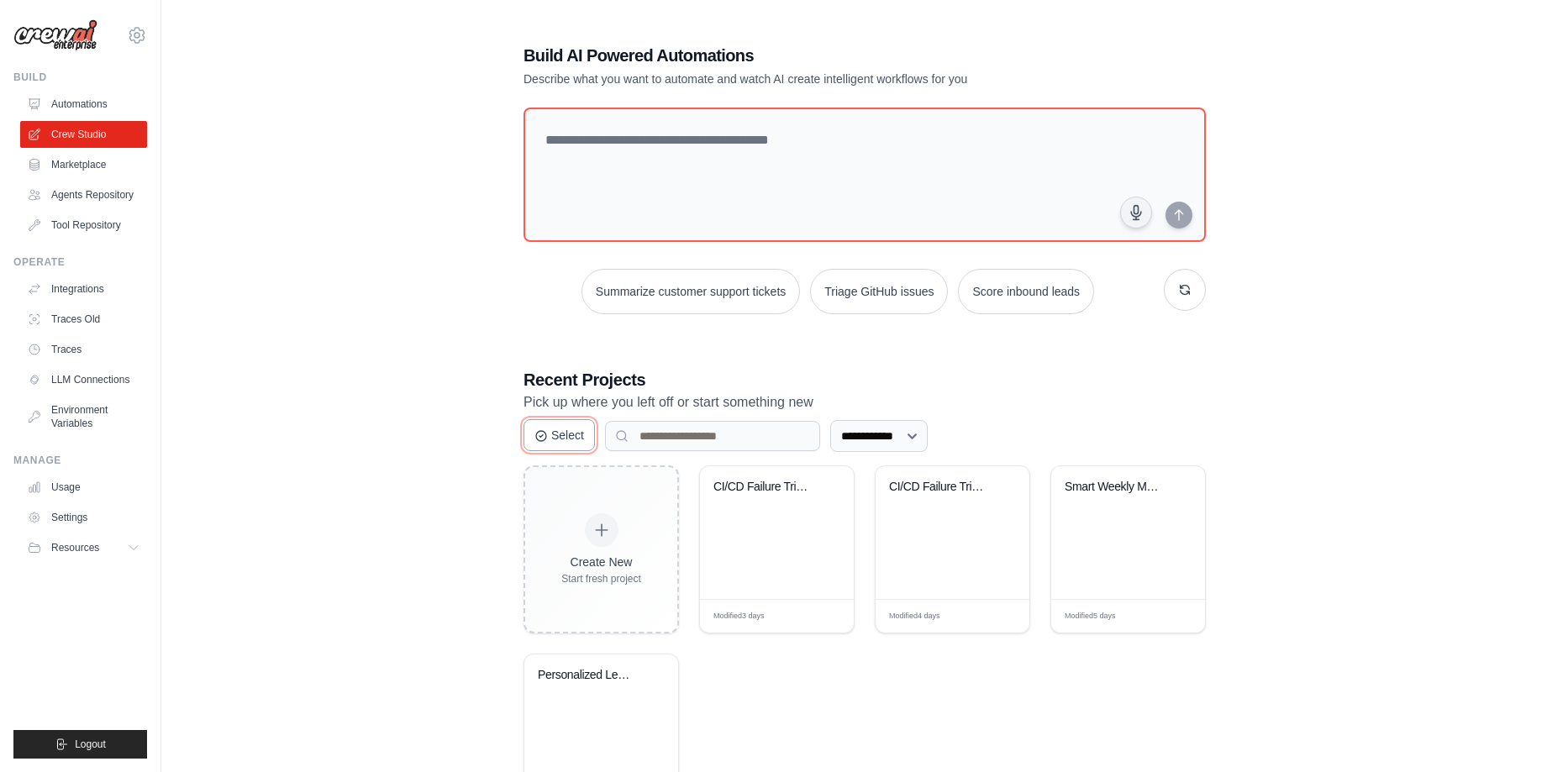
click at [558, 439] on button "Select" at bounding box center [558, 435] width 71 height 31
click at [764, 546] on div "CI/CD Failure Triage and Remediatio..." at bounding box center [777, 532] width 154 height 132
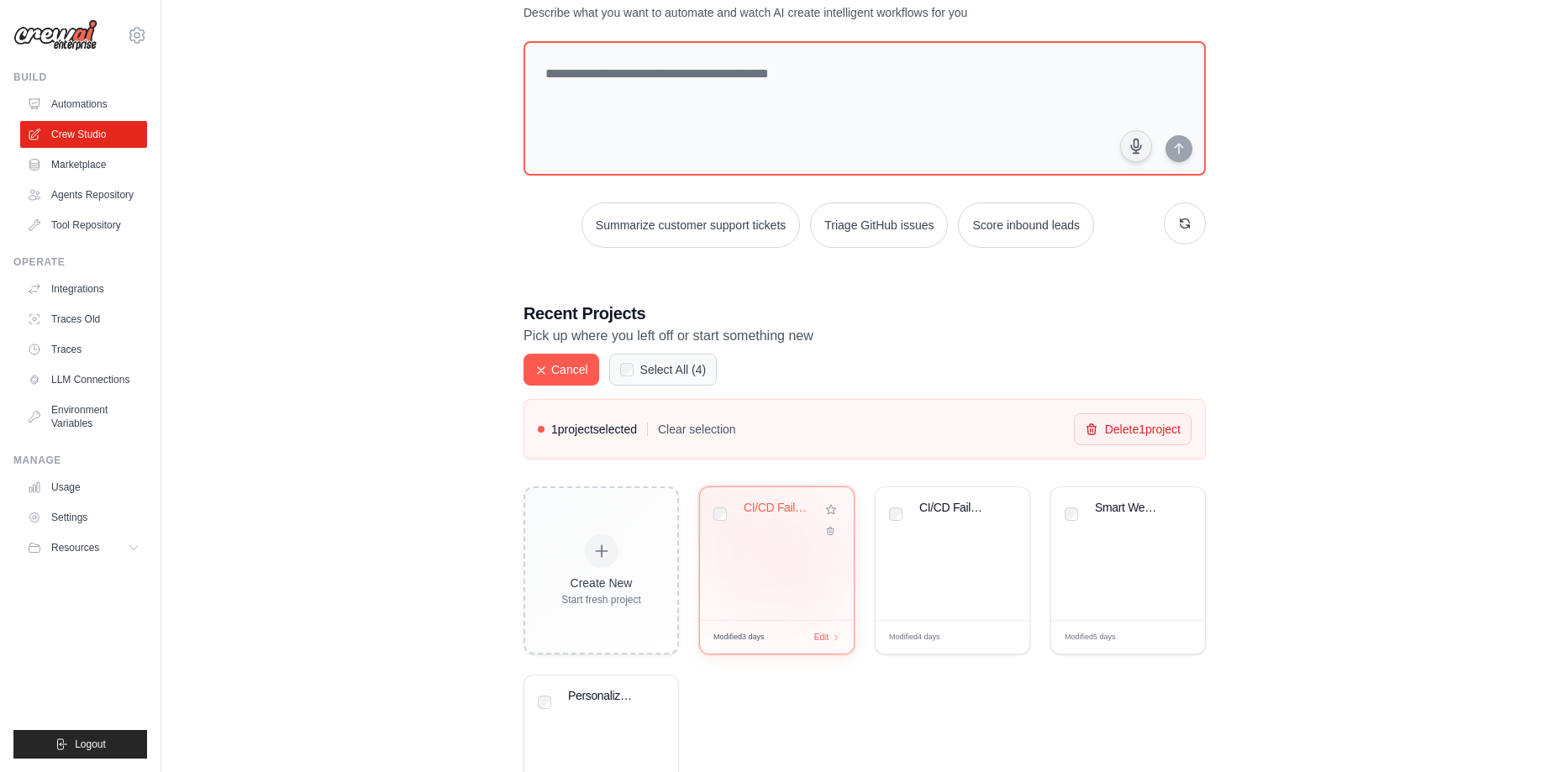
scroll to position [180, 0]
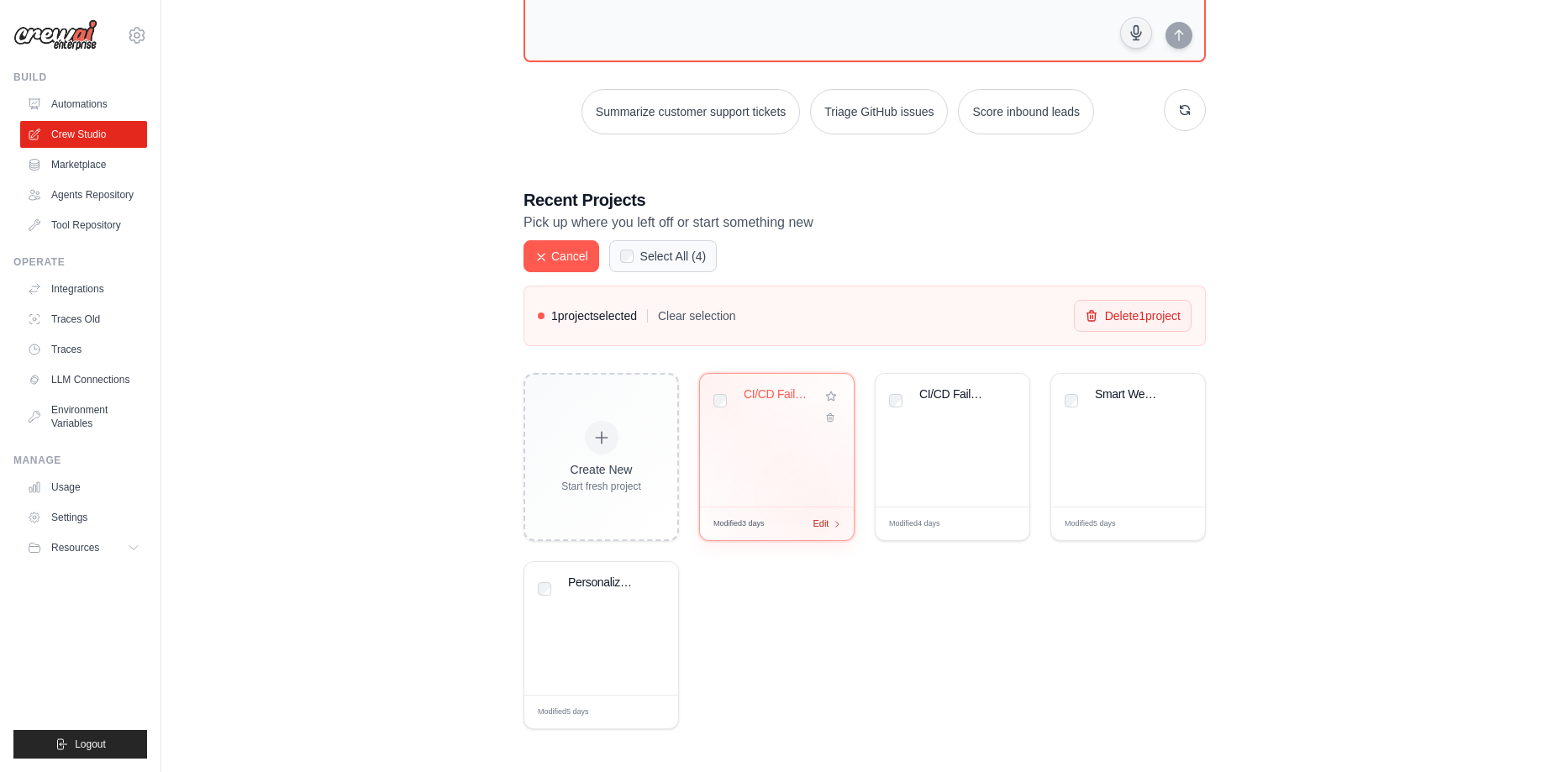
click at [827, 521] on span "Edit" at bounding box center [820, 523] width 16 height 14
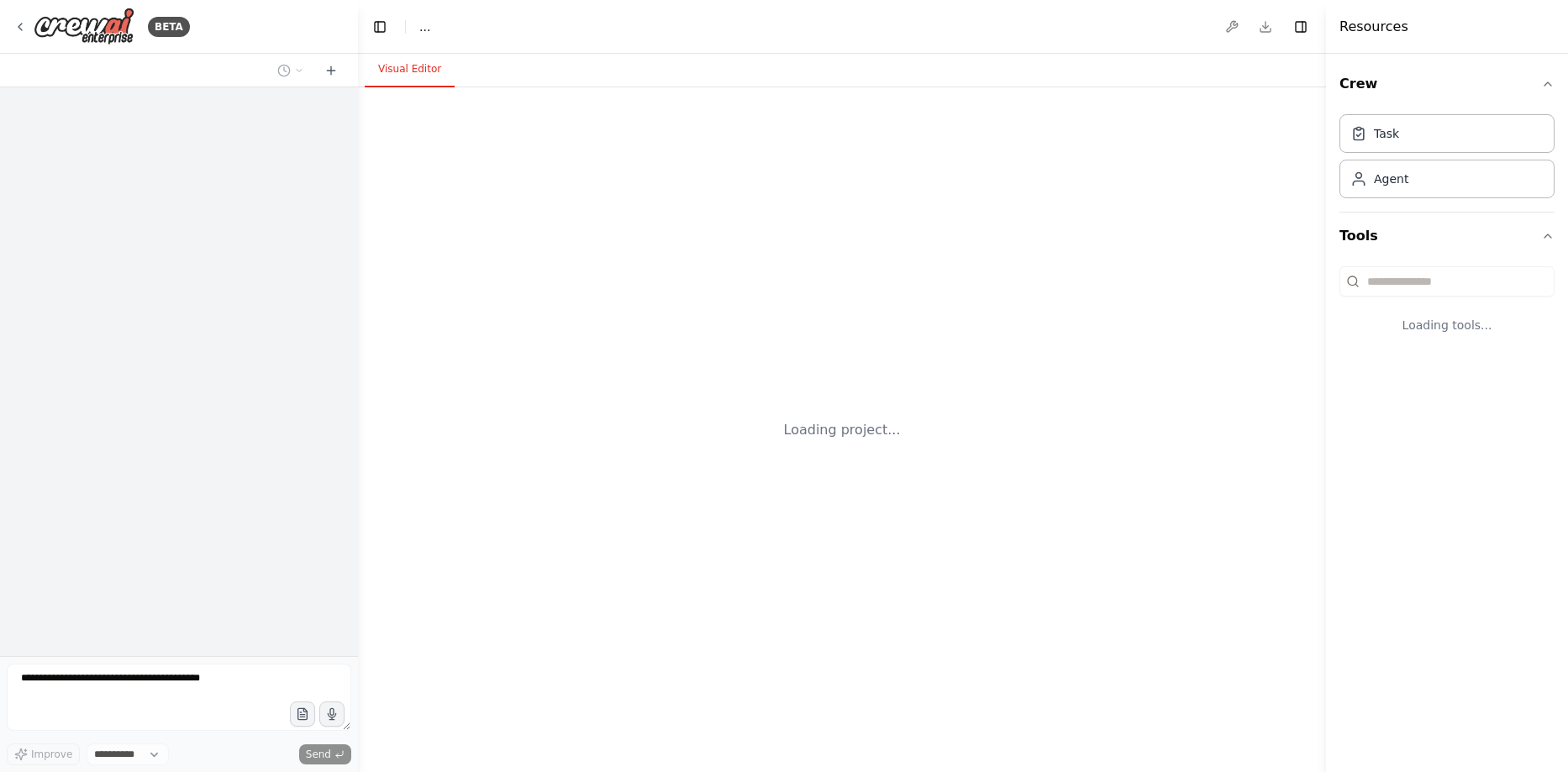
select select "****"
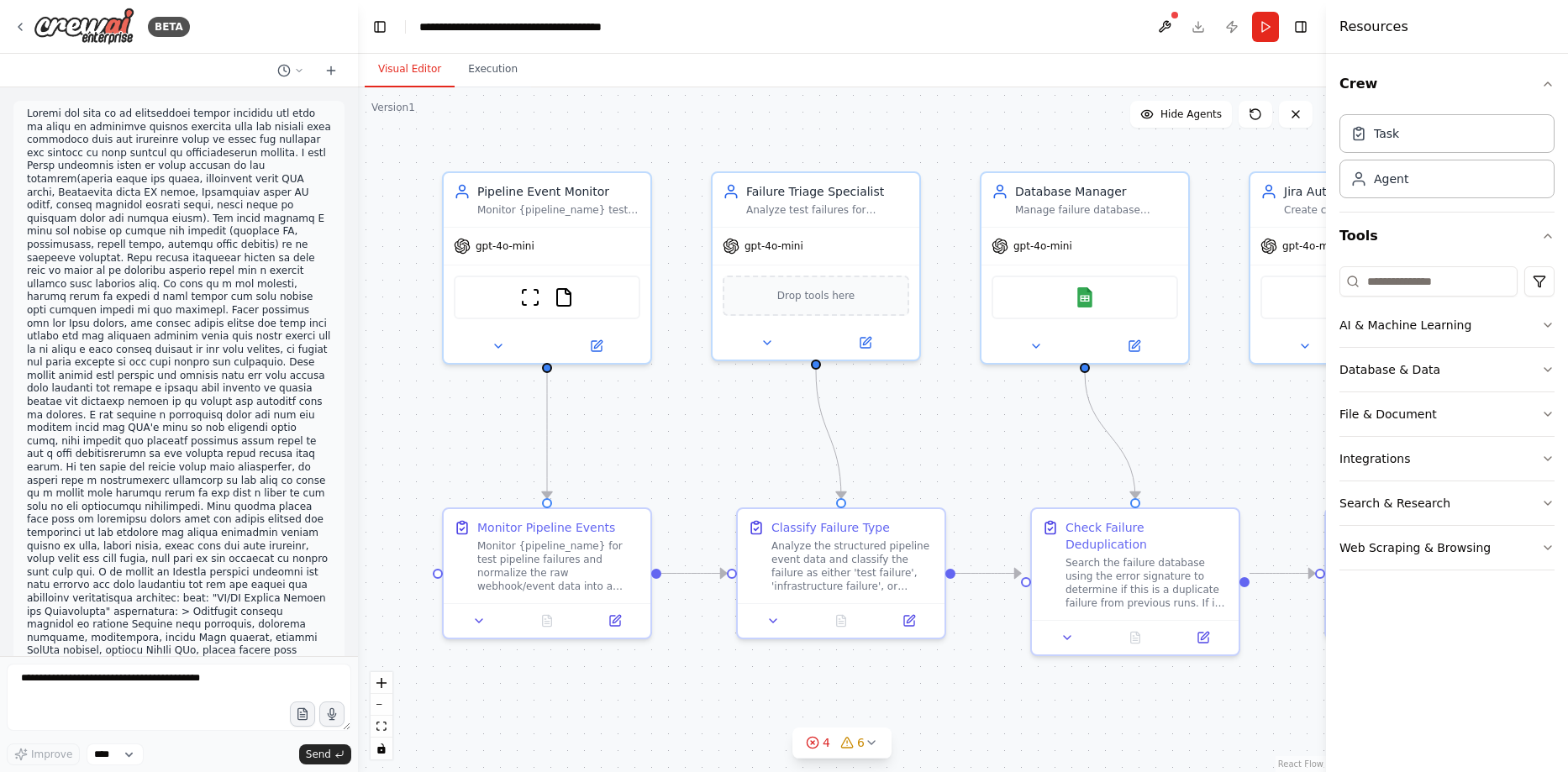
scroll to position [5773, 0]
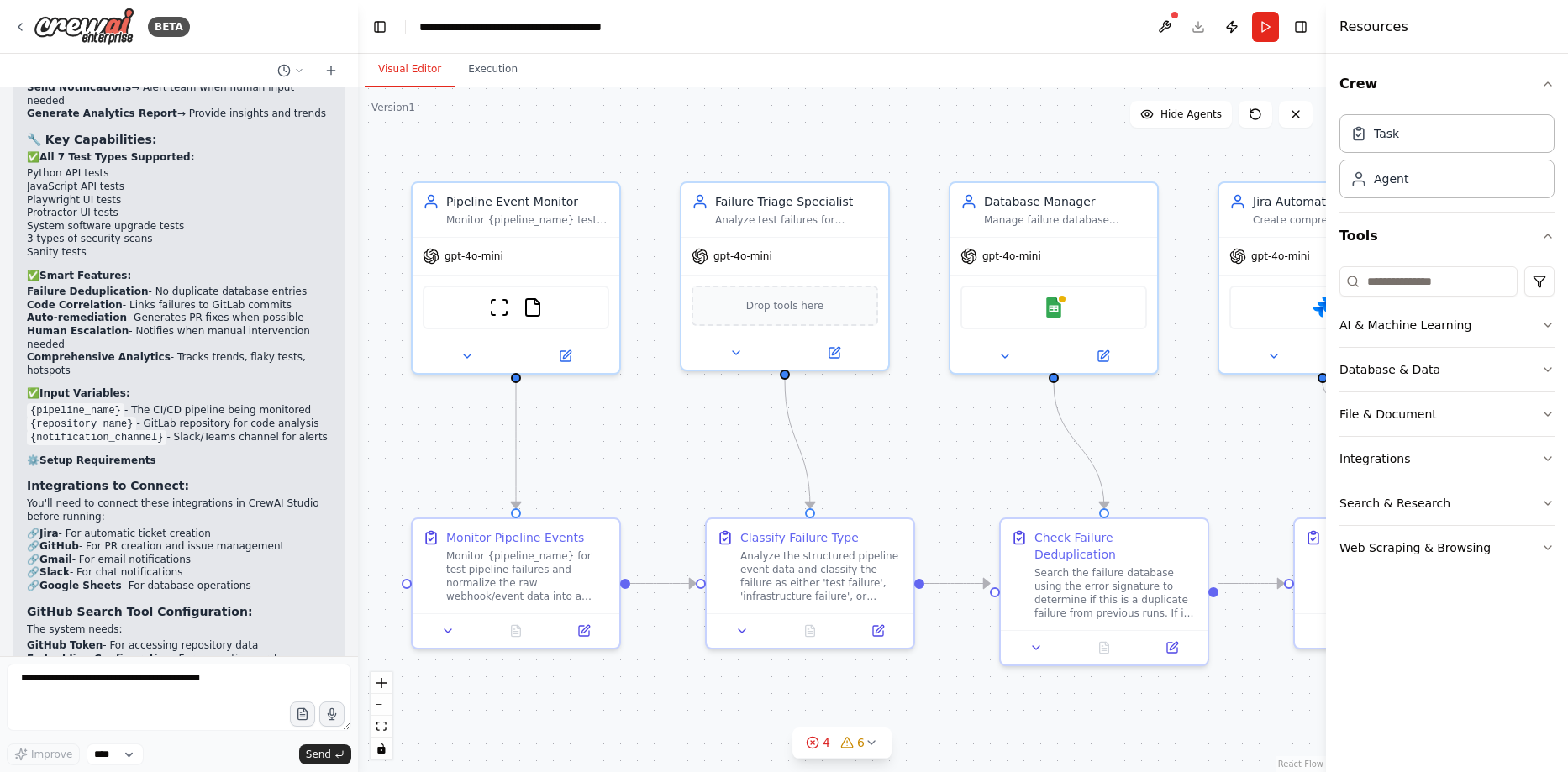
drag, startPoint x: 1215, startPoint y: 460, endPoint x: 1184, endPoint y: 470, distance: 32.6
click at [1184, 470] on div ".deletable-edge-delete-btn { width: 20px; height: 20px; border: 0px solid #ffff…" at bounding box center [841, 429] width 968 height 684
click at [118, 753] on select "****" at bounding box center [115, 754] width 57 height 22
click at [584, 629] on icon at bounding box center [583, 627] width 10 height 10
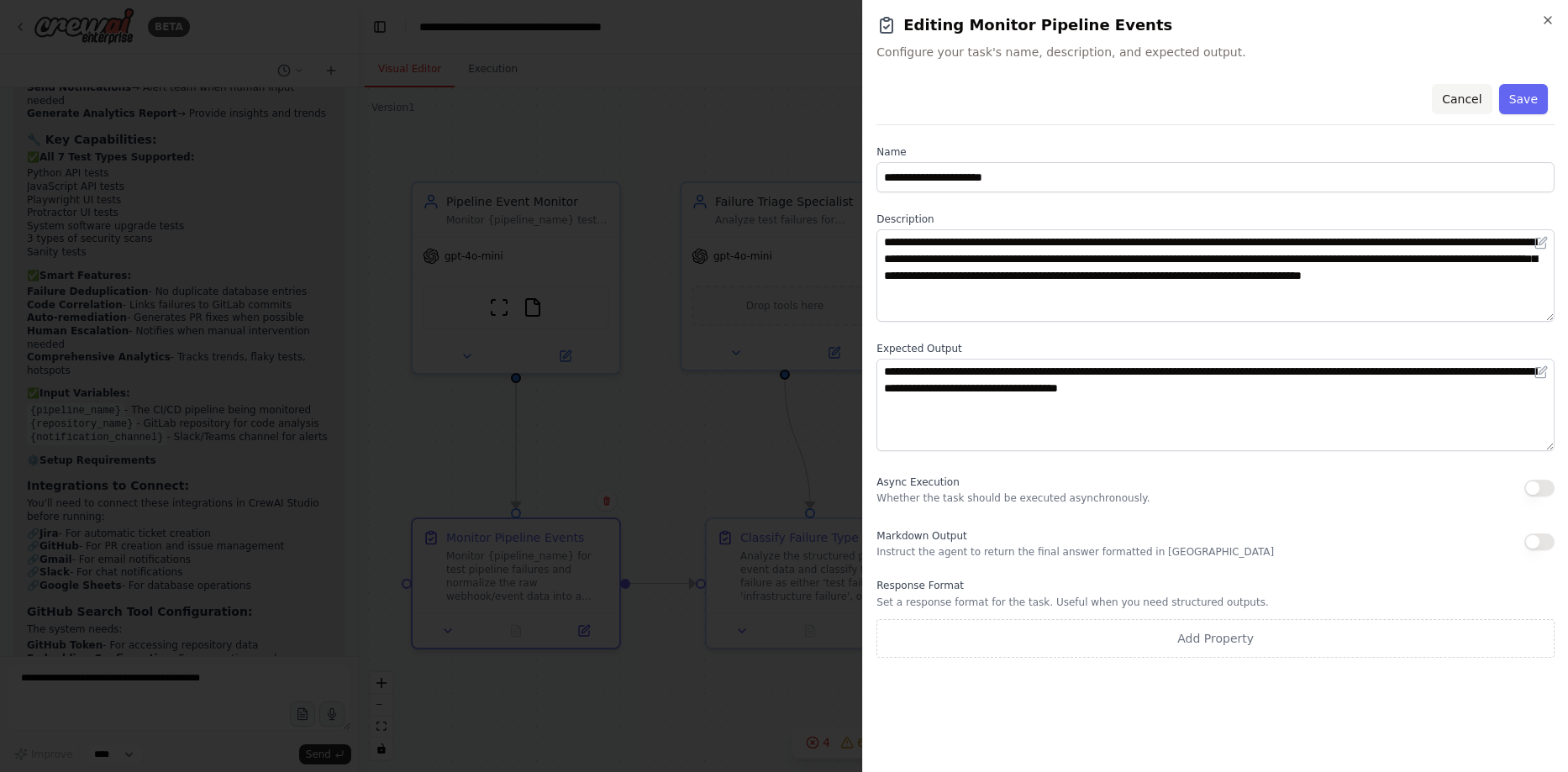
click at [1470, 96] on button "Cancel" at bounding box center [1461, 99] width 59 height 31
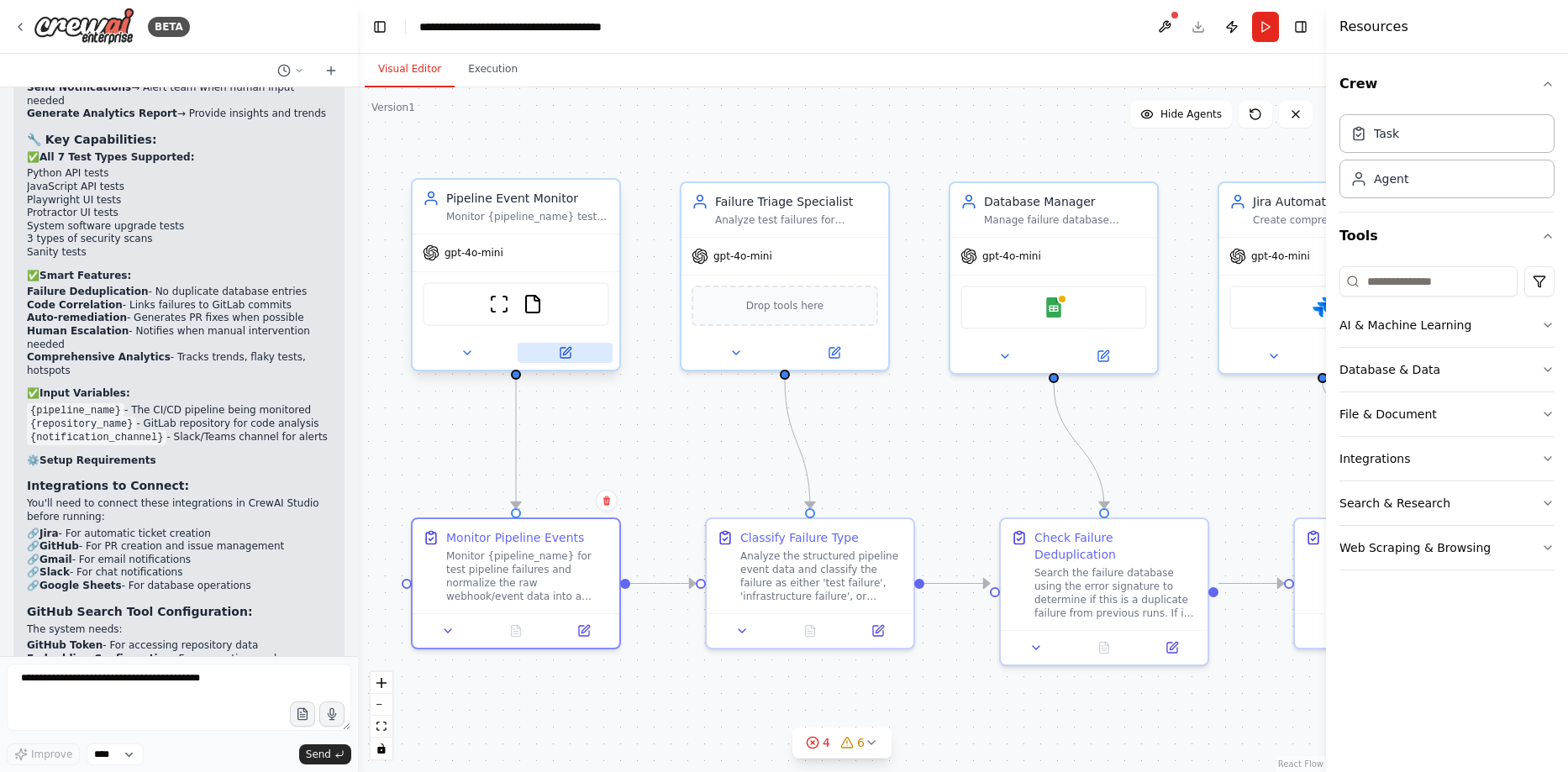
click at [571, 348] on icon at bounding box center [565, 353] width 14 height 14
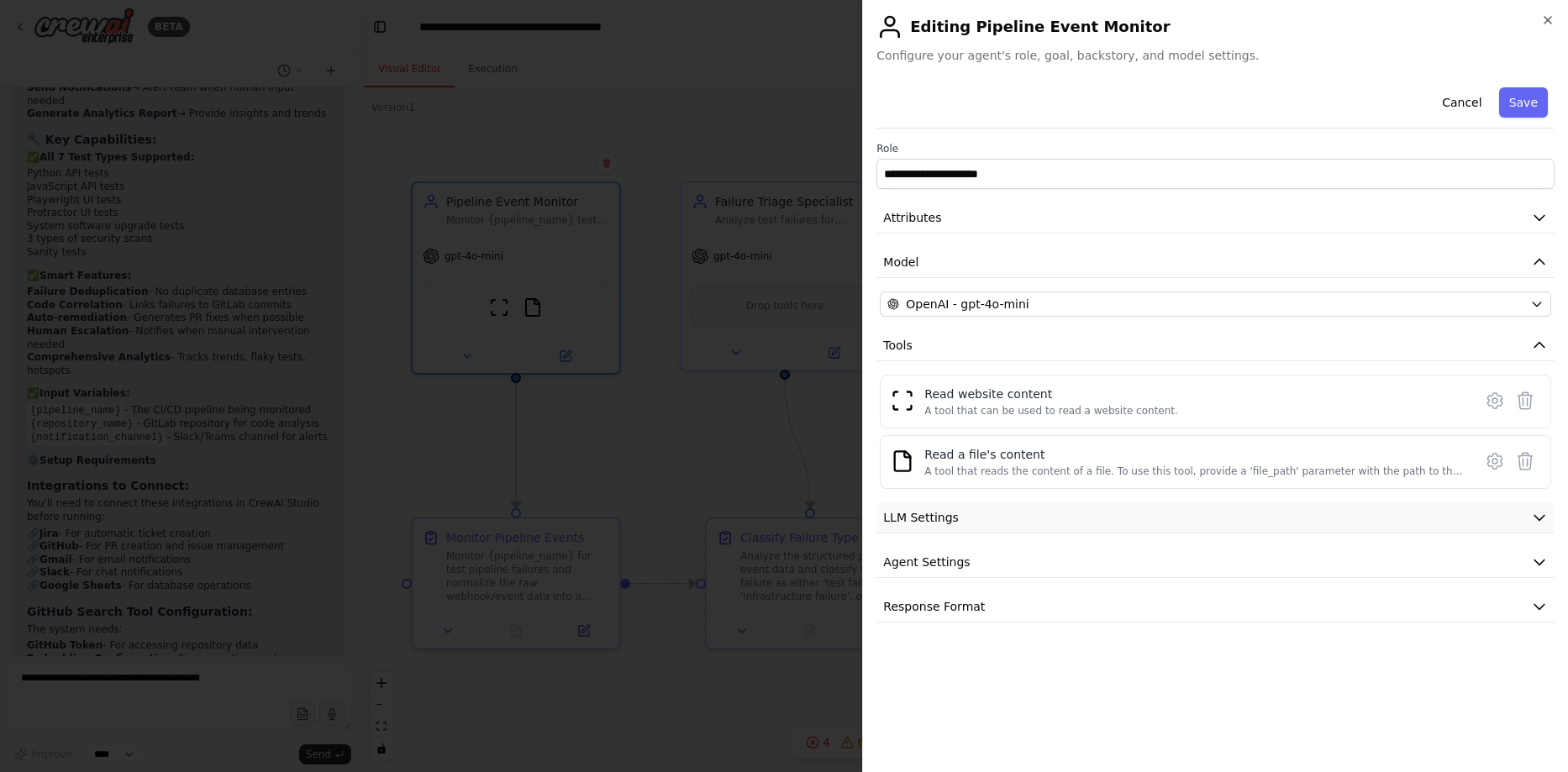
click at [922, 519] on span "LLM Settings" at bounding box center [922, 517] width 76 height 17
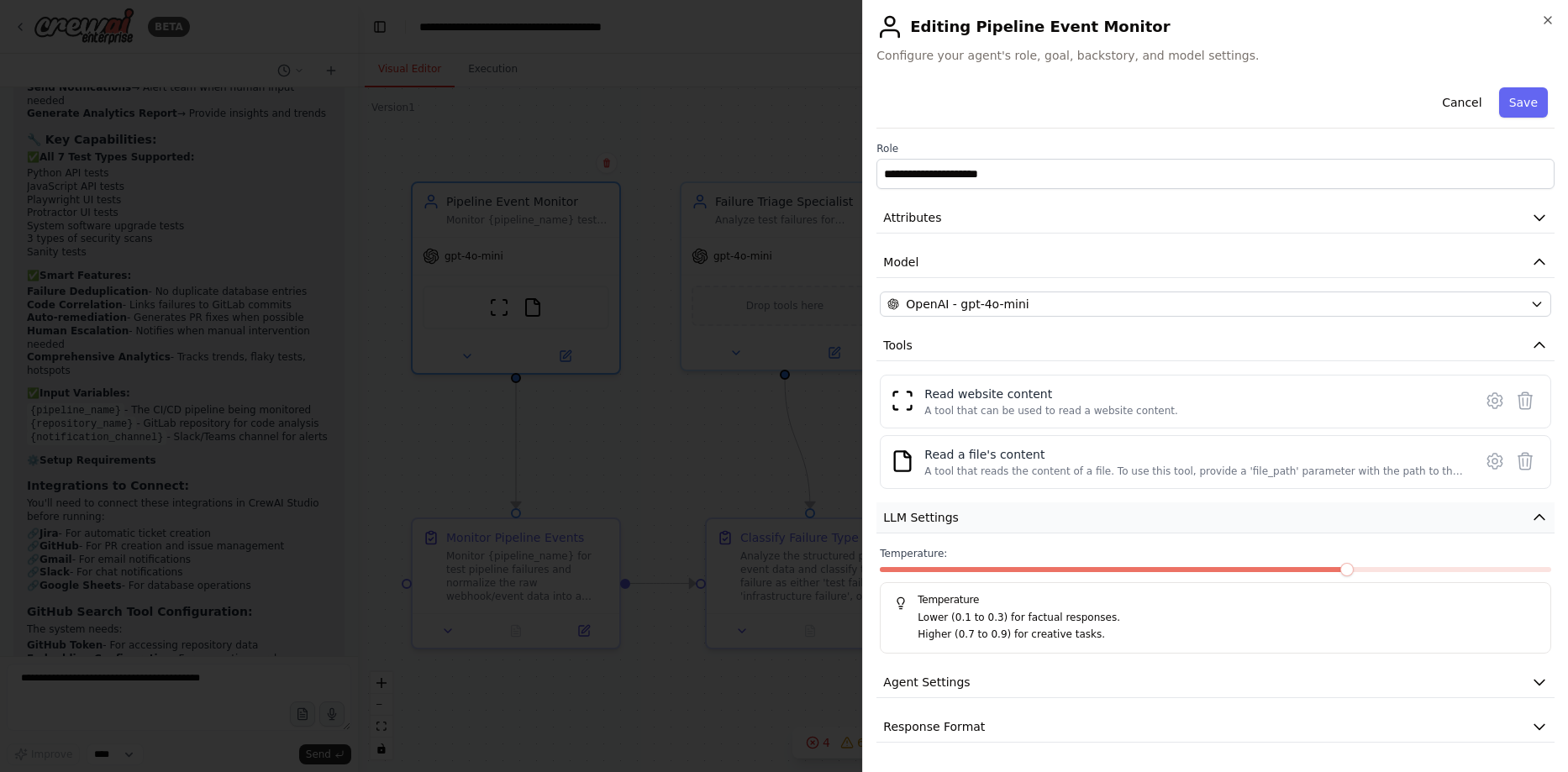
click at [923, 517] on span "LLM Settings" at bounding box center [922, 517] width 76 height 17
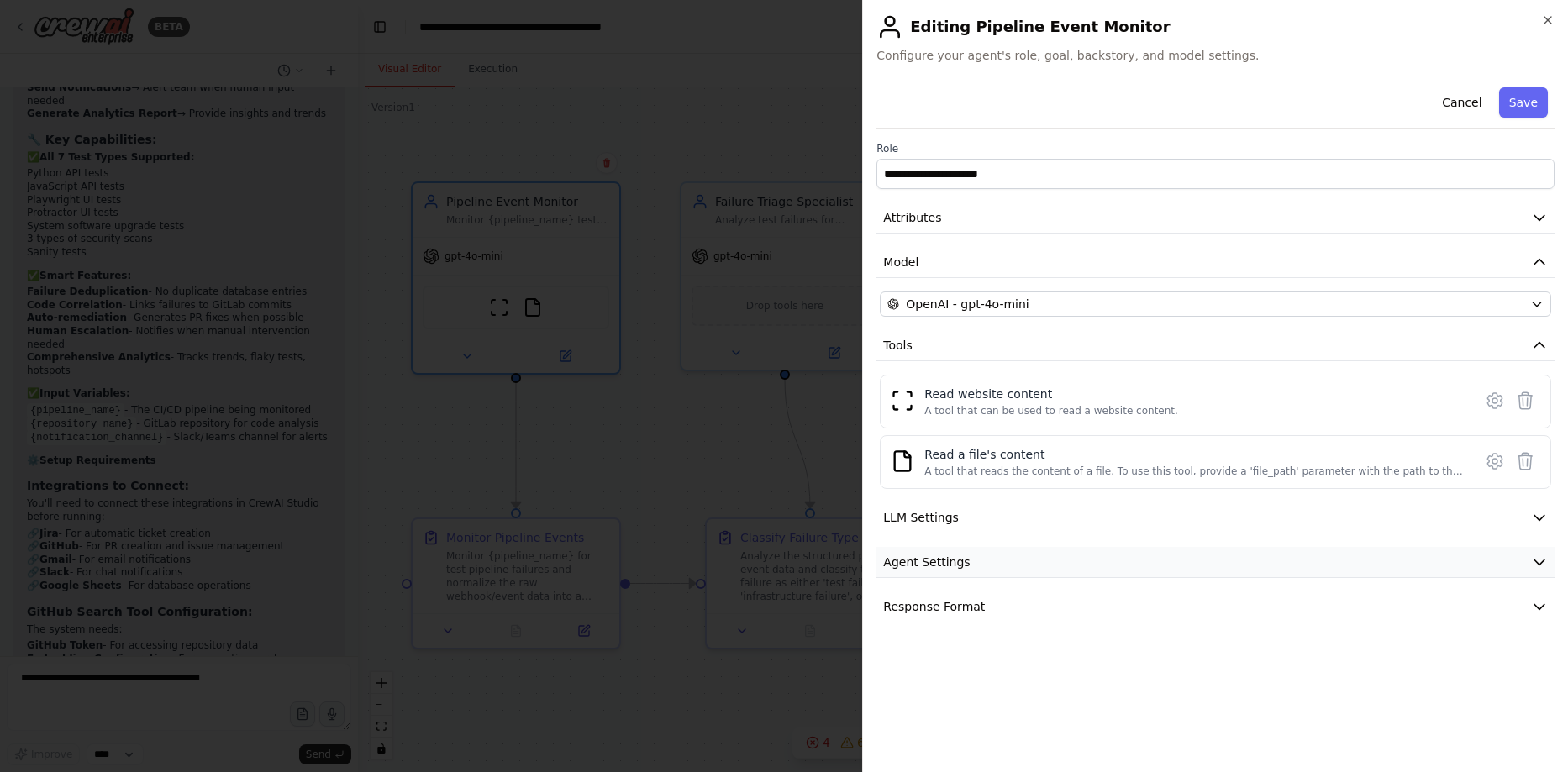
click at [936, 554] on span "Agent Settings" at bounding box center [926, 562] width 86 height 17
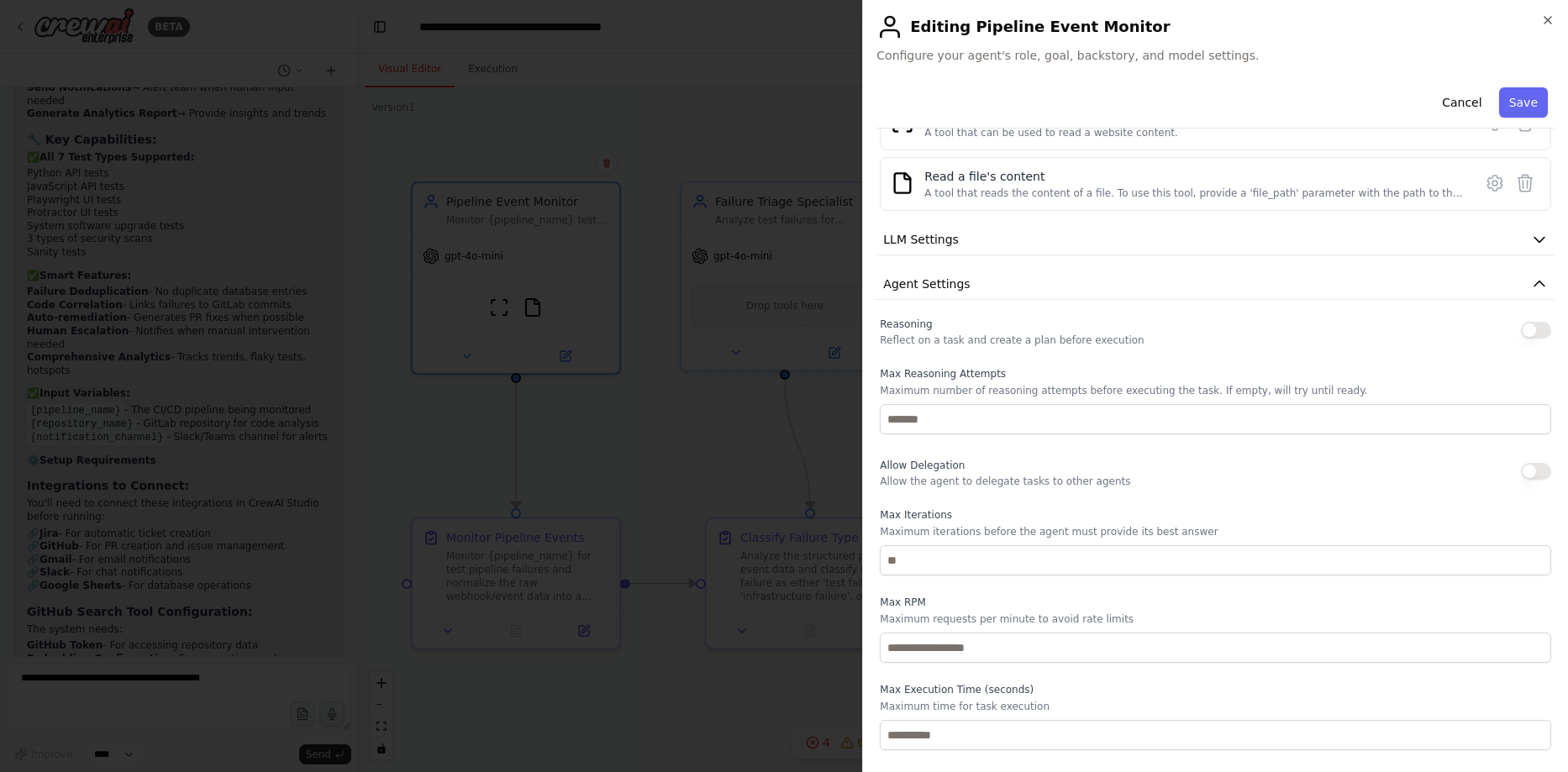
scroll to position [328, 0]
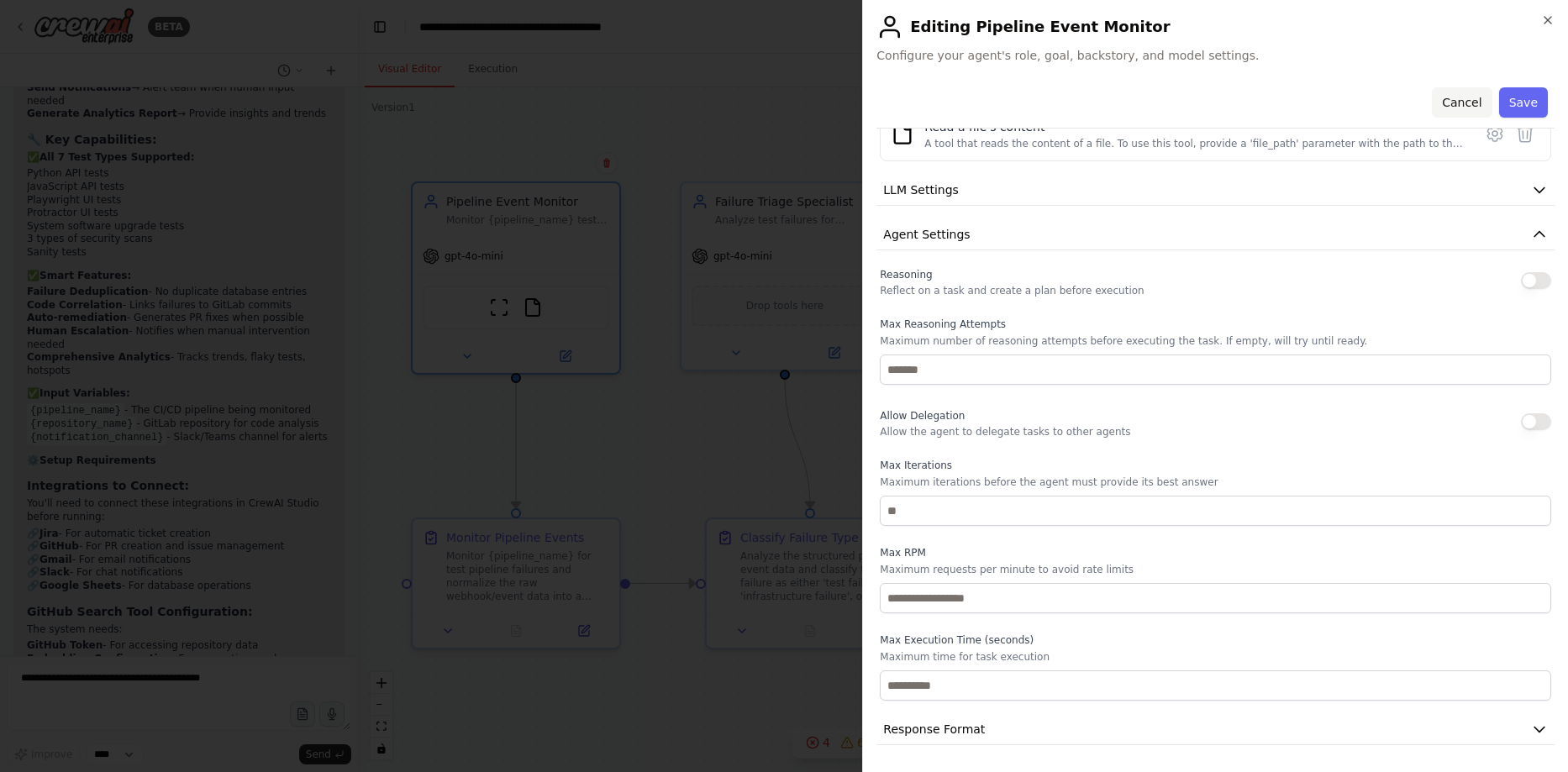
click at [1452, 100] on button "Cancel" at bounding box center [1461, 102] width 59 height 31
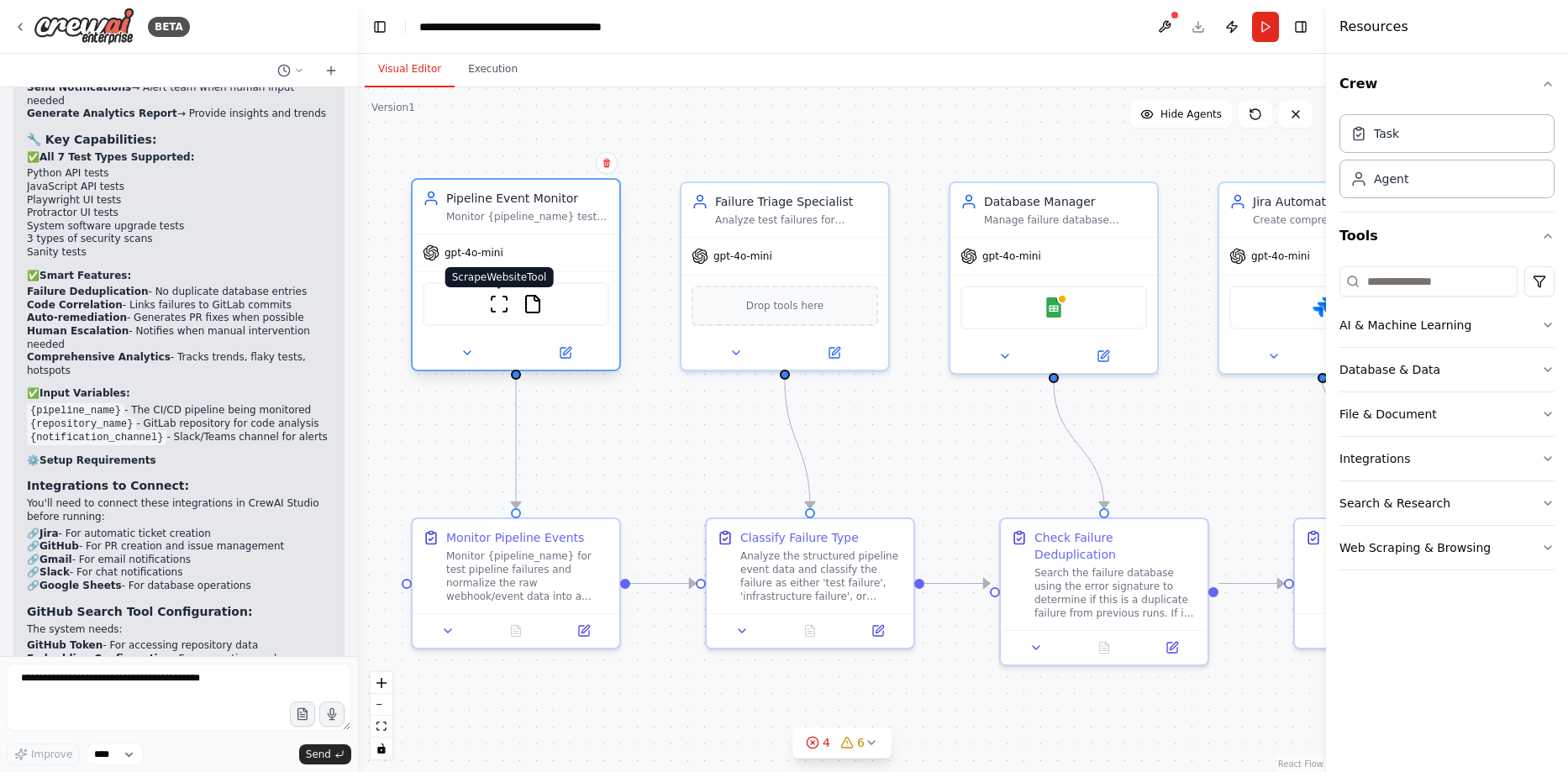
click at [506, 304] on img at bounding box center [499, 305] width 20 height 20
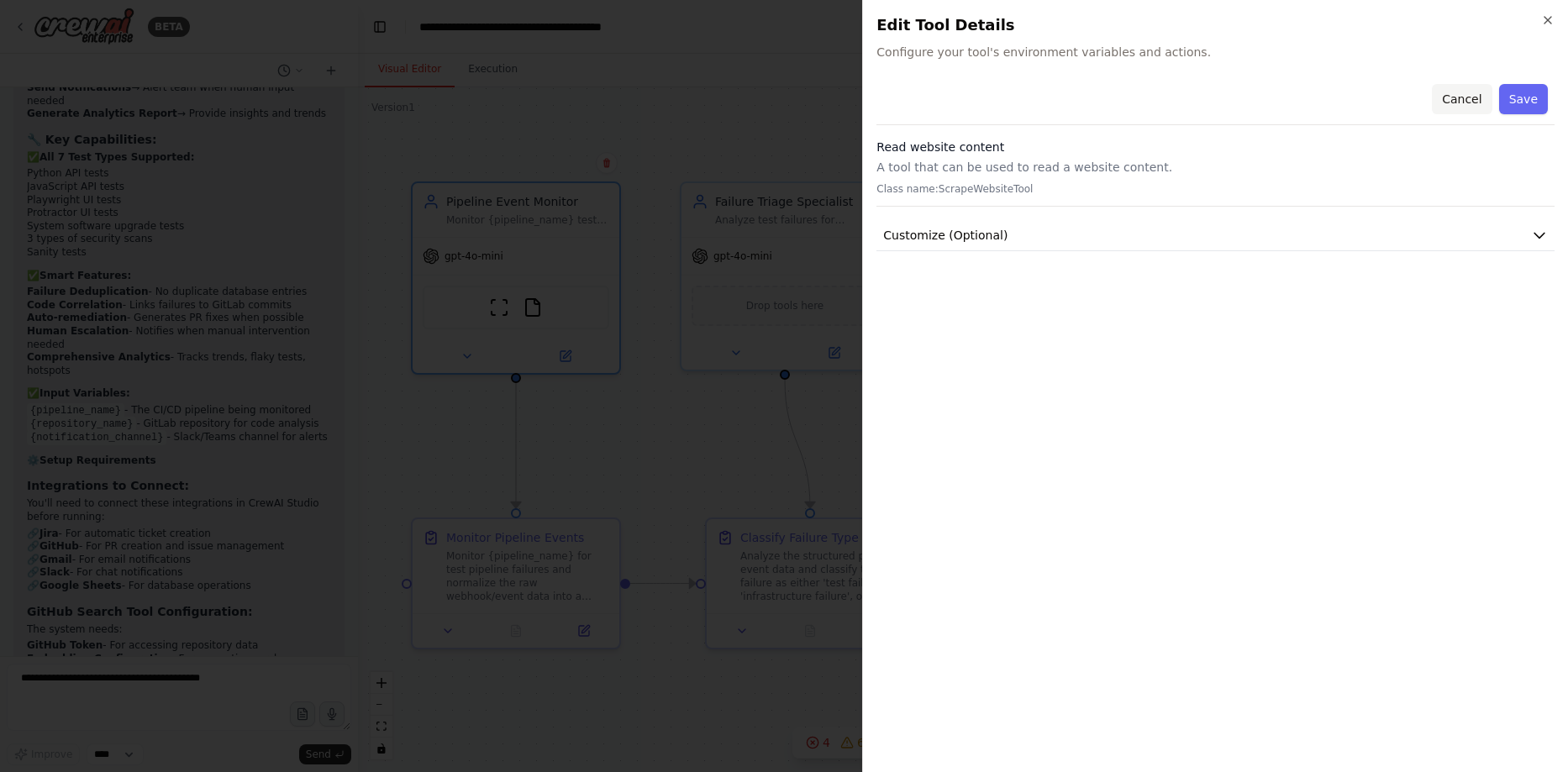
click at [1461, 95] on button "Cancel" at bounding box center [1461, 99] width 59 height 31
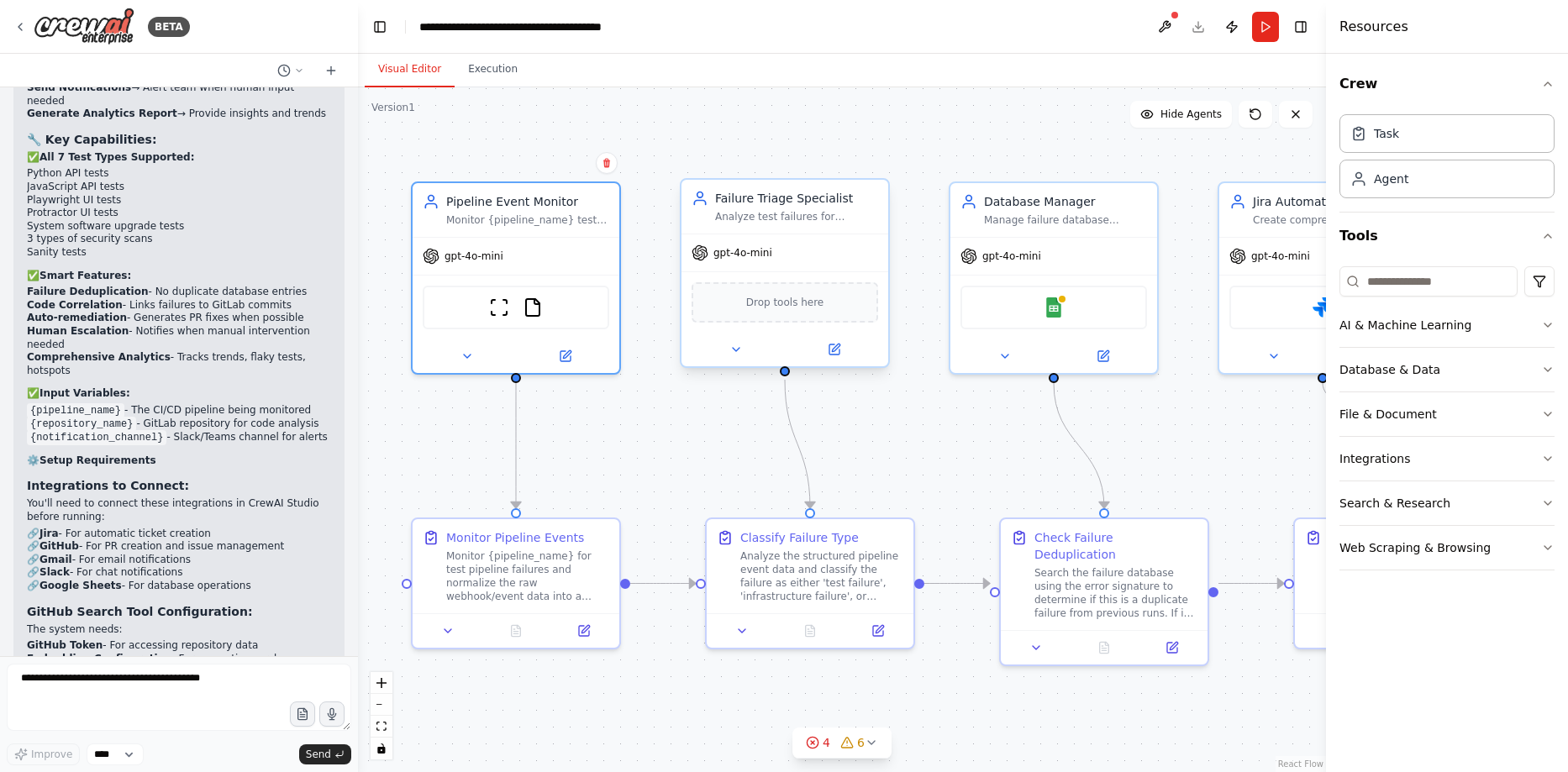
click at [749, 310] on span "Drop tools here" at bounding box center [785, 303] width 78 height 17
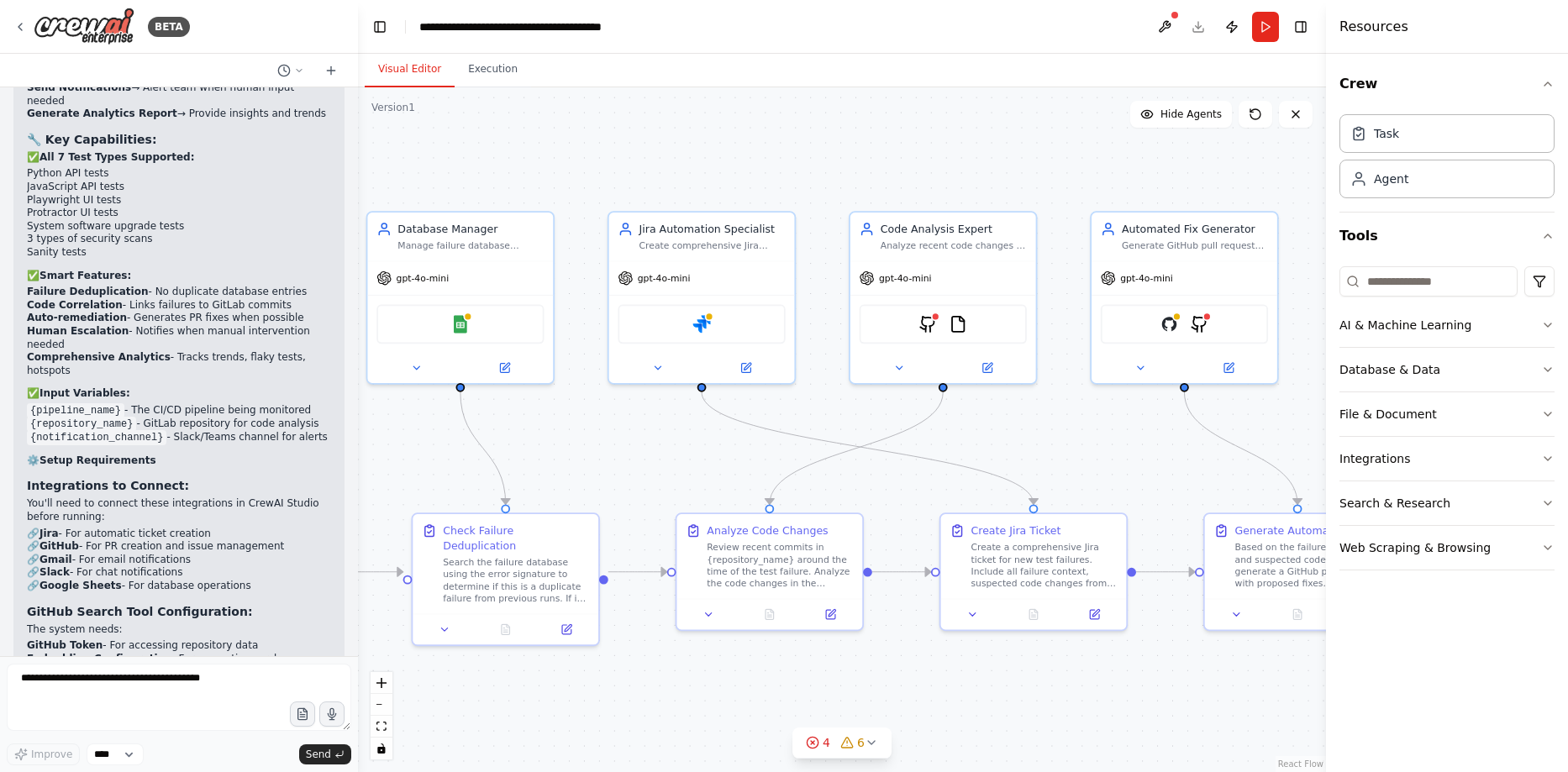
drag, startPoint x: 1177, startPoint y: 181, endPoint x: 600, endPoint y: 177, distance: 577.0
click at [600, 177] on div ".deletable-edge-delete-btn { width: 20px; height: 20px; border: 0px solid #ffff…" at bounding box center [841, 429] width 968 height 684
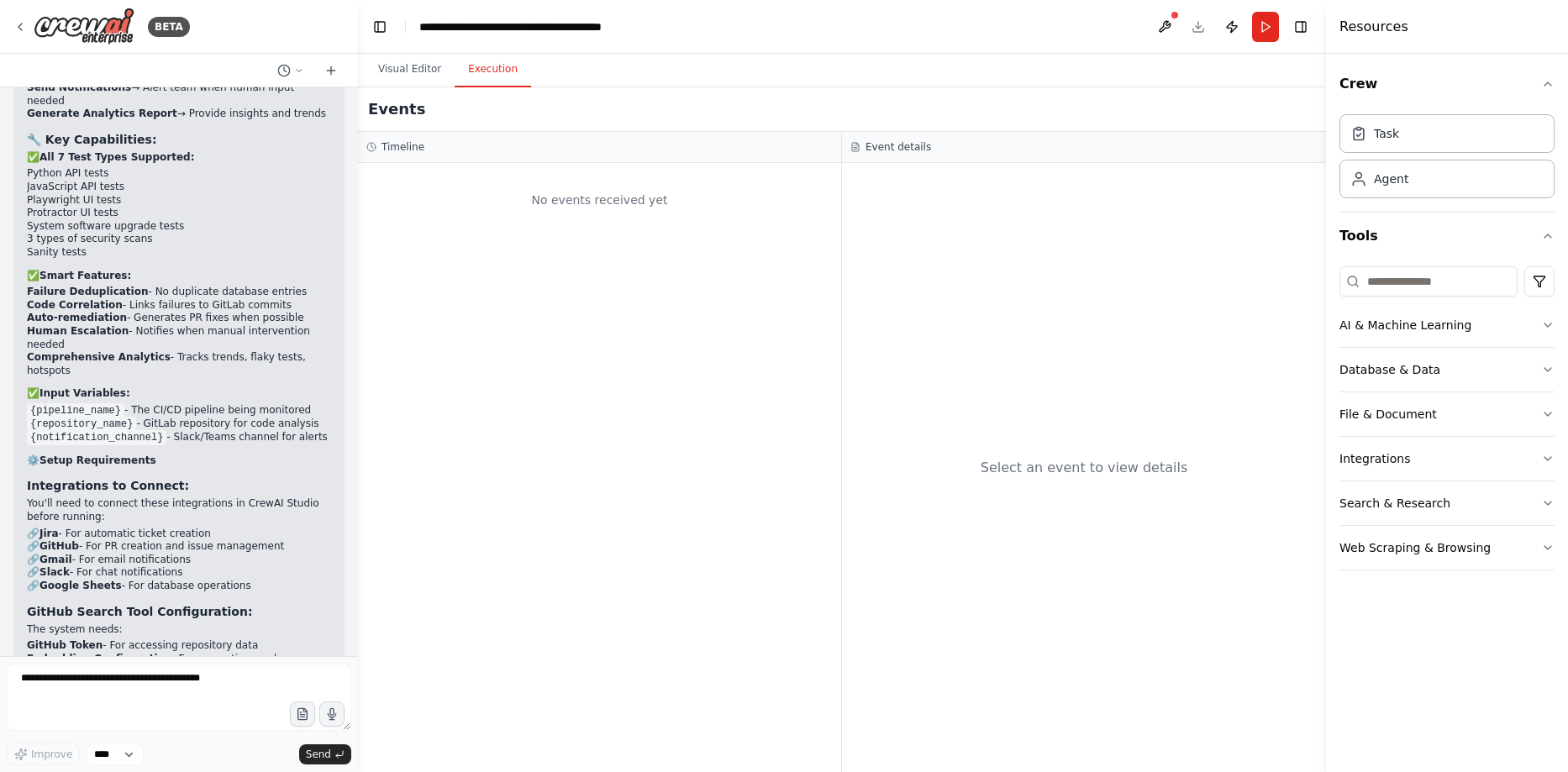
click at [493, 63] on button "Execution" at bounding box center [493, 69] width 77 height 35
click at [408, 72] on button "Visual Editor" at bounding box center [409, 69] width 90 height 35
